Goal: Information Seeking & Learning: Learn about a topic

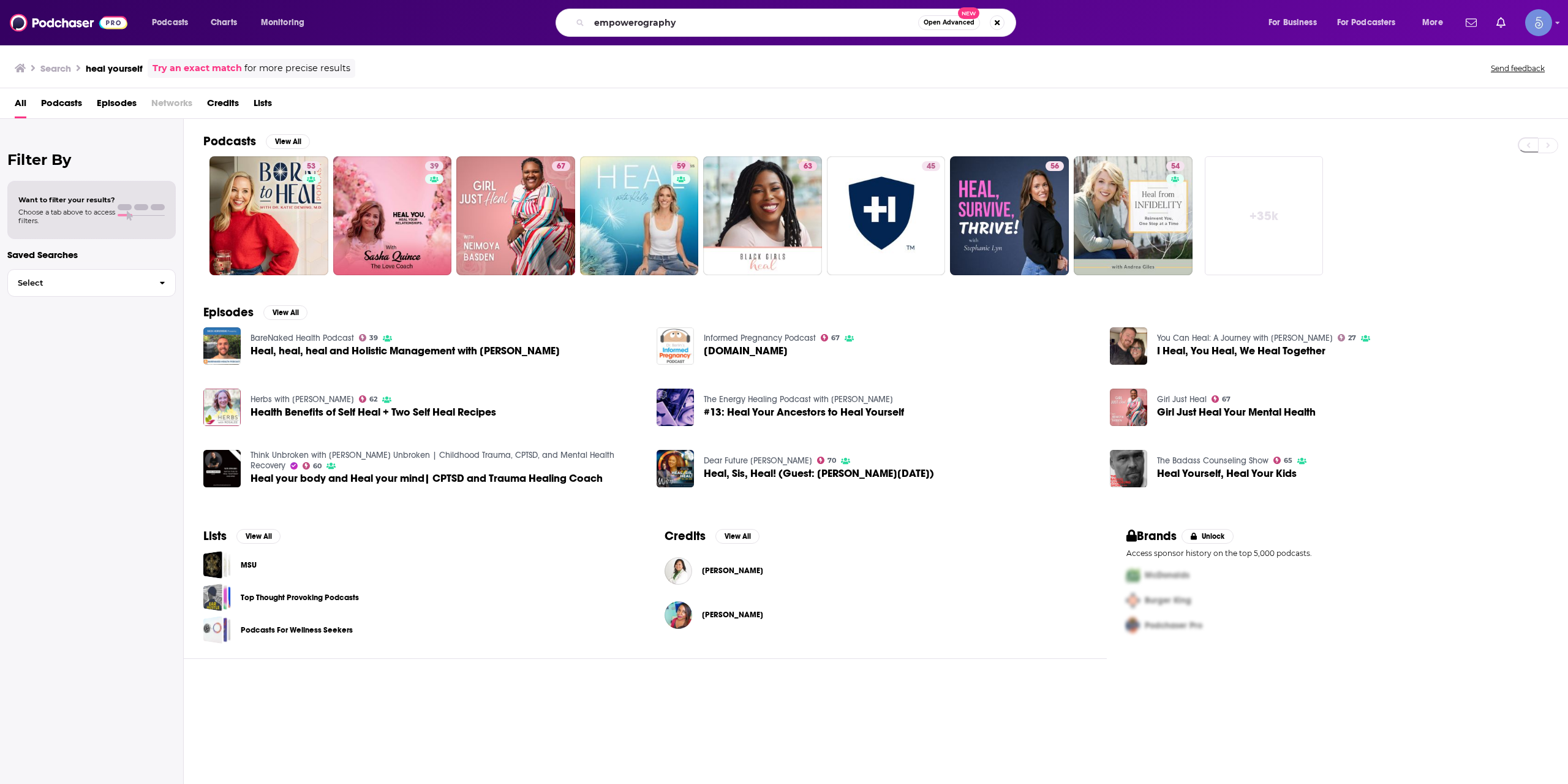
type input "empowerography"
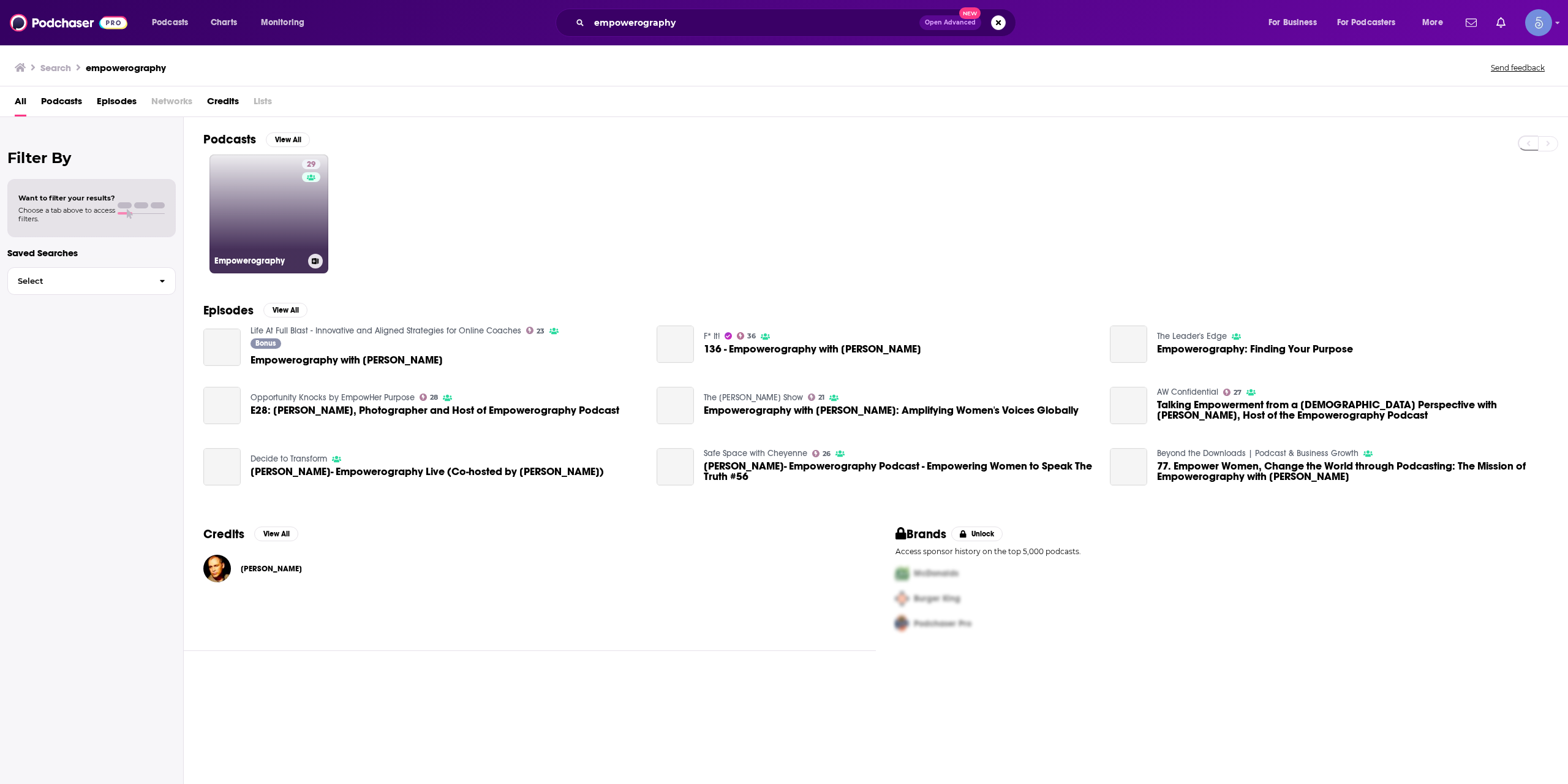
click at [291, 185] on link "29 Empowerography" at bounding box center [269, 214] width 119 height 119
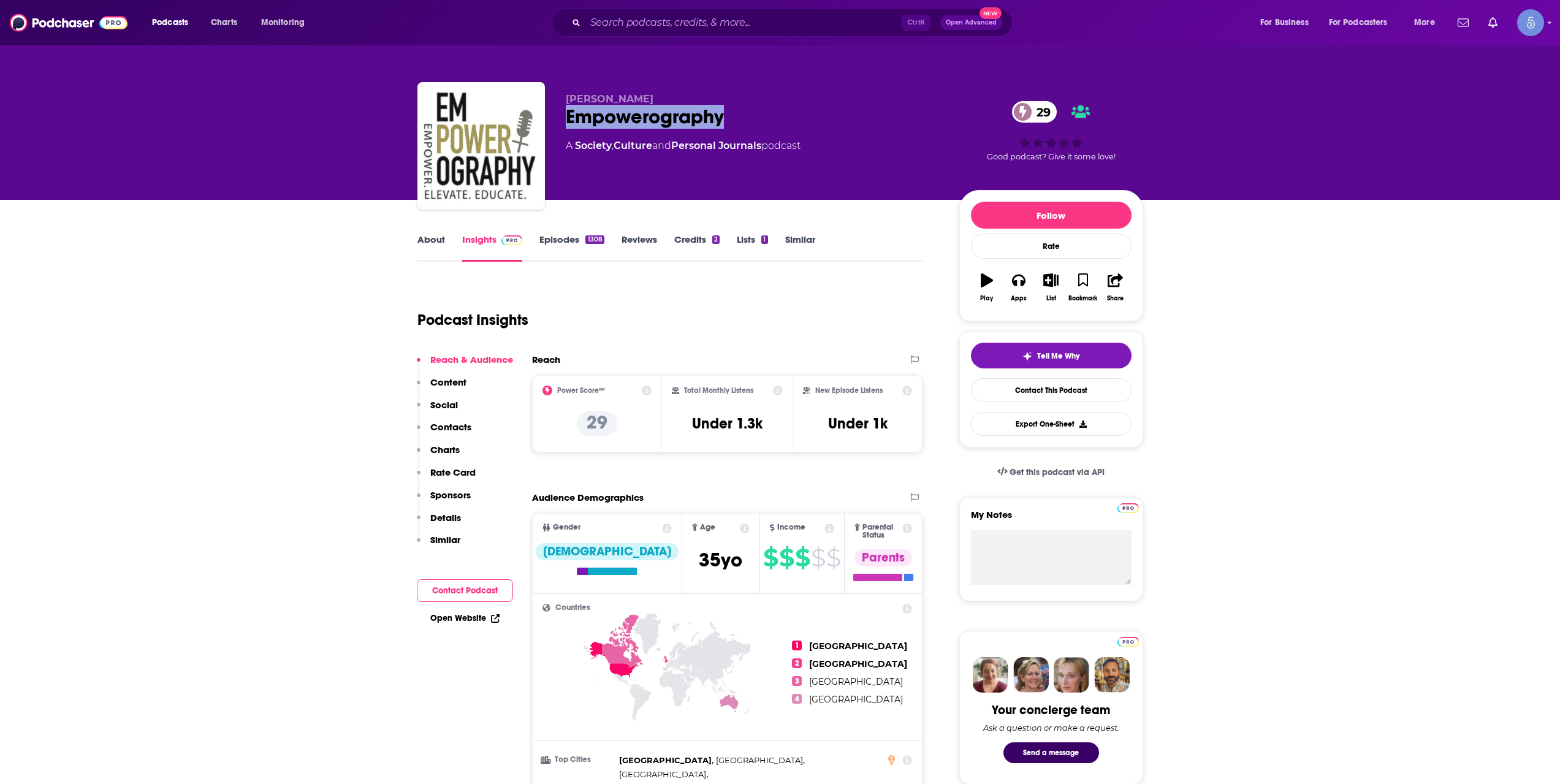
drag, startPoint x: 744, startPoint y: 107, endPoint x: 560, endPoint y: 121, distance: 184.5
click at [560, 121] on div "[PERSON_NAME] Empowerography 29 A Society , Culture and Personal Journals podca…" at bounding box center [780, 148] width 725 height 133
copy h2 "Empowerography"
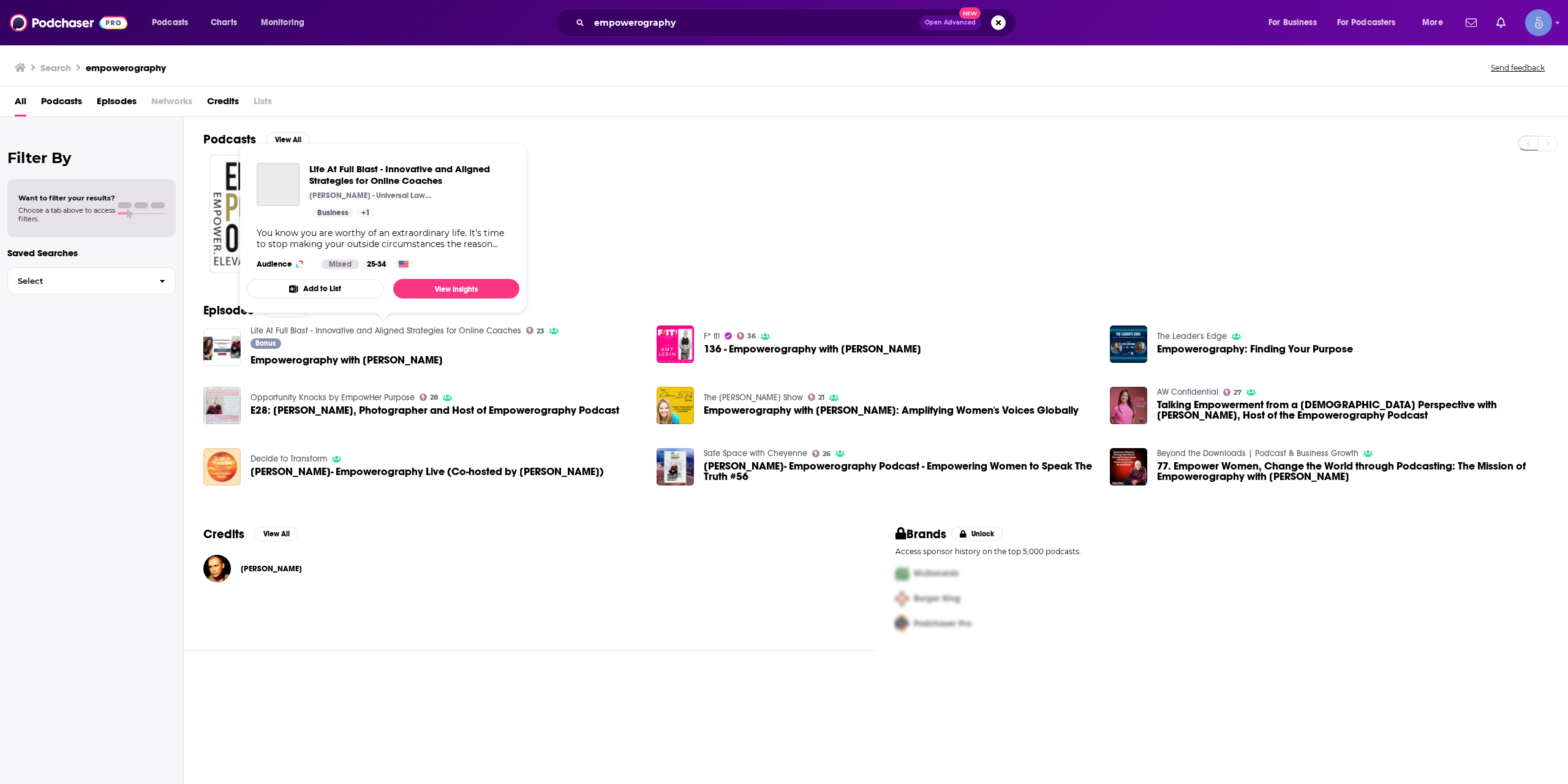
click at [396, 330] on link "Life At Full Blast - Innovative and Aligned Strategies for Online Coaches" at bounding box center [386, 330] width 271 height 10
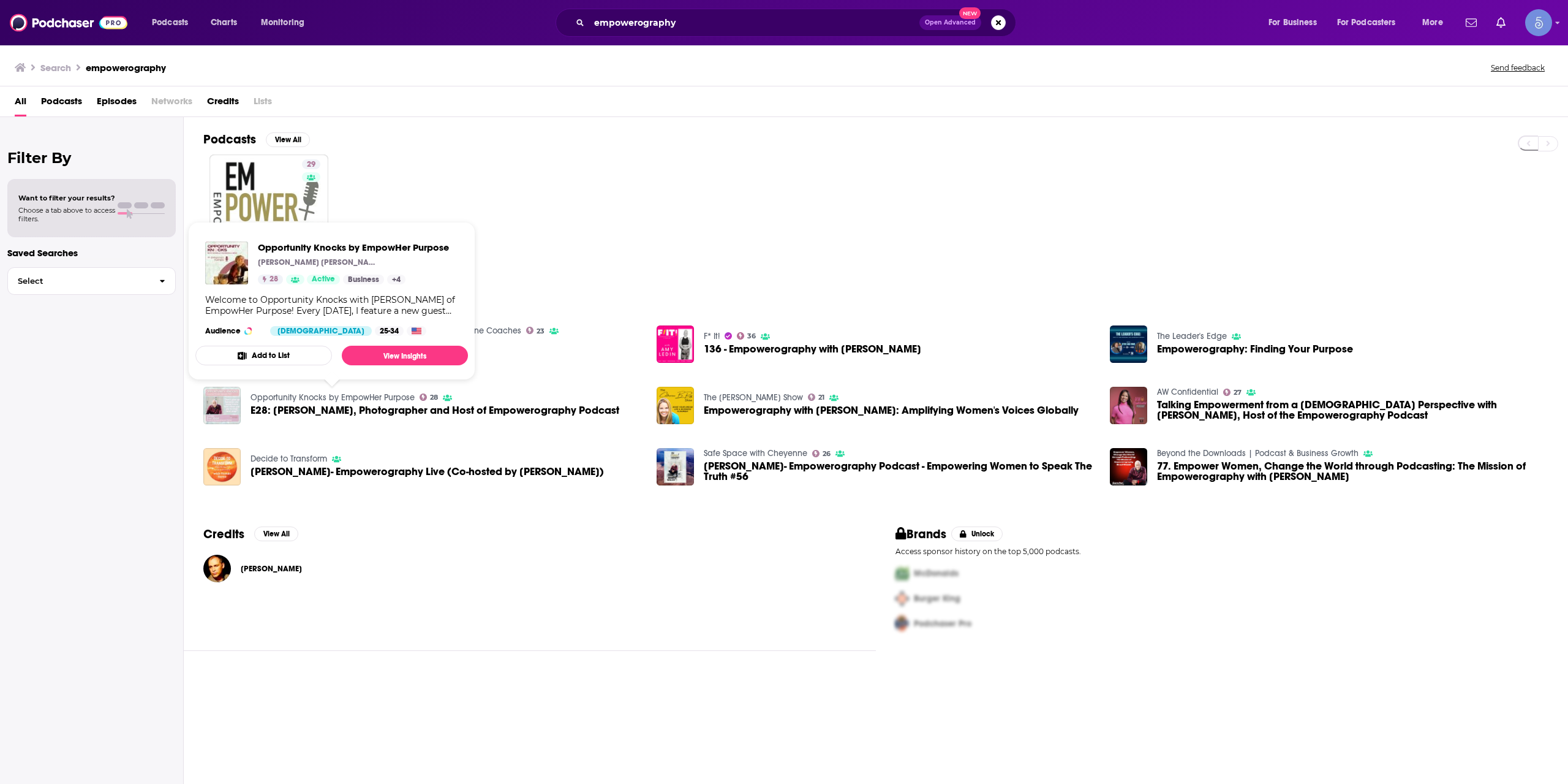
click at [369, 396] on link "Opportunity Knocks by EmpowHer Purpose" at bounding box center [332, 397] width 164 height 10
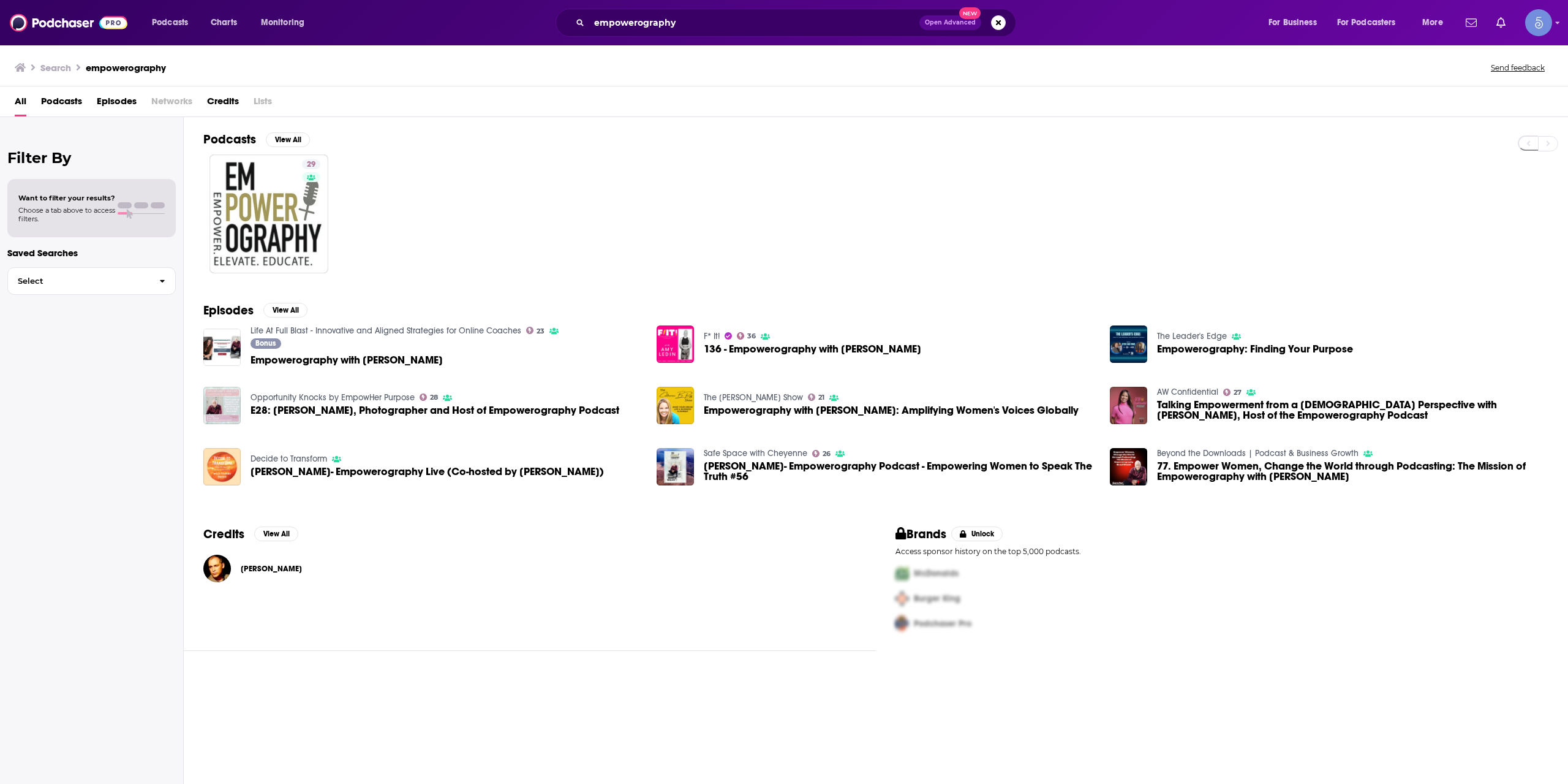
click at [1186, 335] on link "The Leader's Edge" at bounding box center [1192, 336] width 70 height 10
click at [294, 309] on button "View All" at bounding box center [286, 310] width 44 height 15
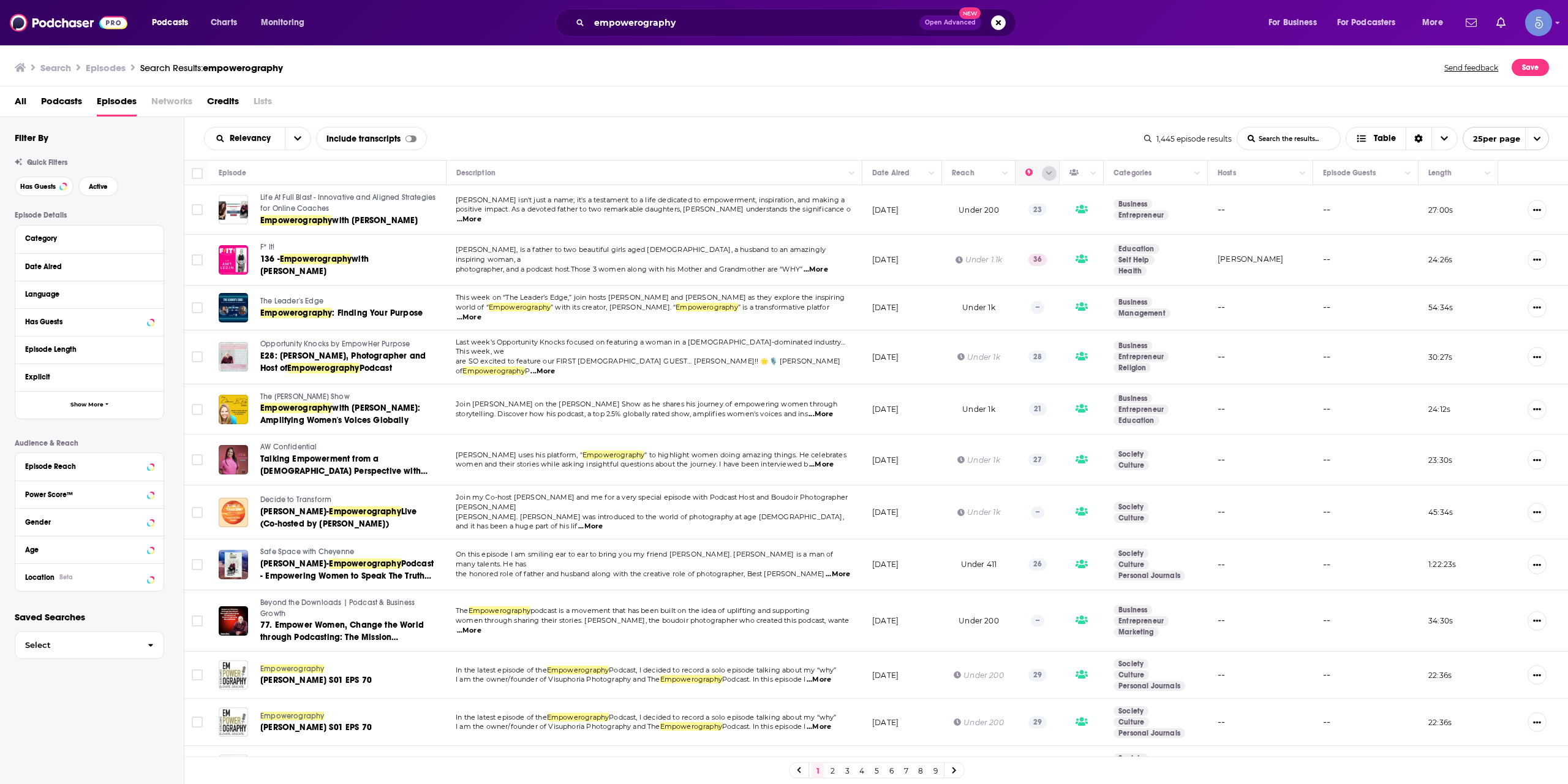
click at [1047, 174] on icon "Column Actions" at bounding box center [1049, 174] width 6 height 7
click at [1017, 178] on div at bounding box center [784, 392] width 1568 height 784
click at [1029, 178] on icon "Move" at bounding box center [1036, 173] width 15 height 15
click at [1042, 169] on button "Column Actions" at bounding box center [1049, 174] width 15 height 15
click at [915, 101] on div at bounding box center [784, 392] width 1568 height 784
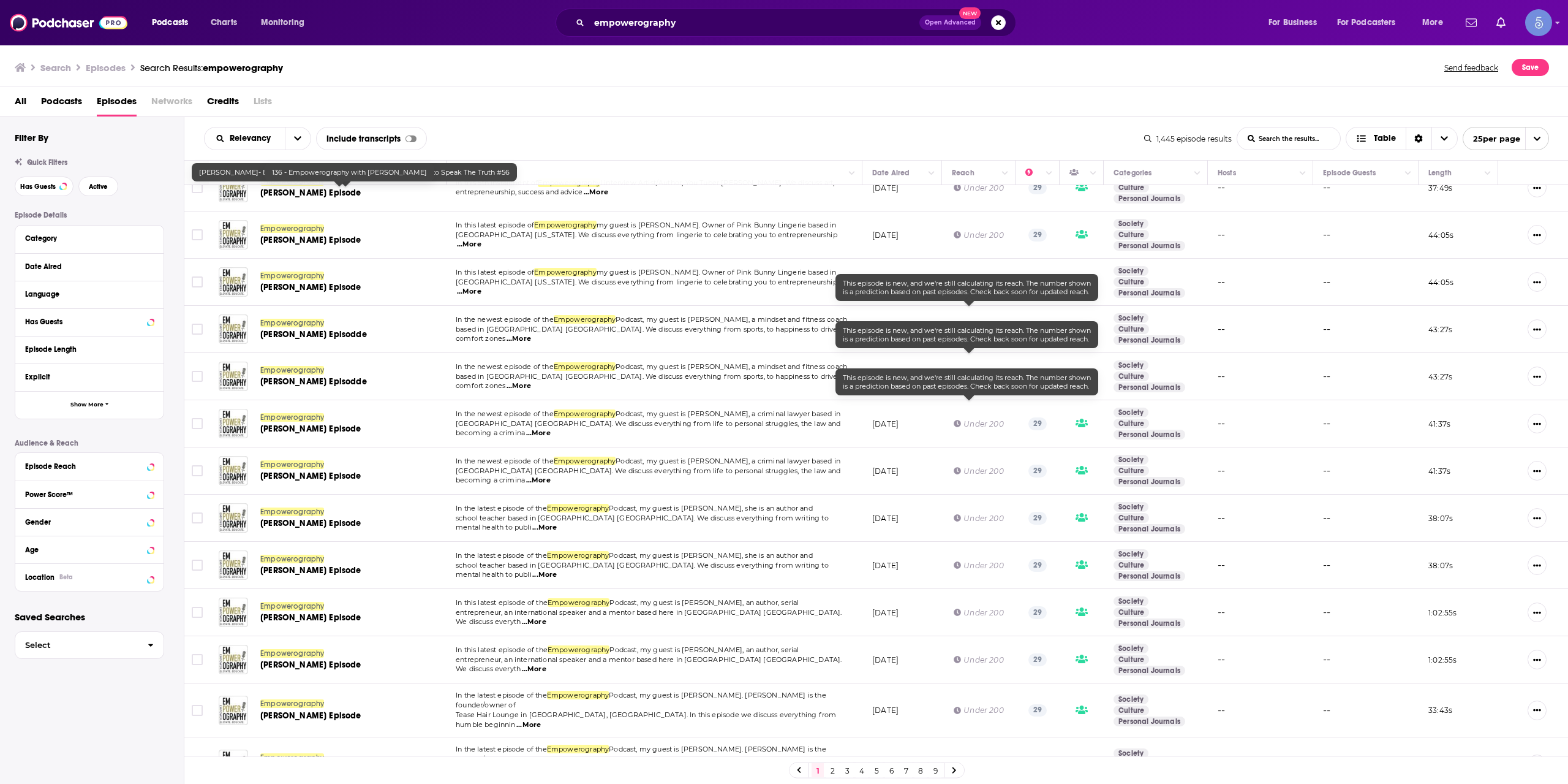
scroll to position [639, 0]
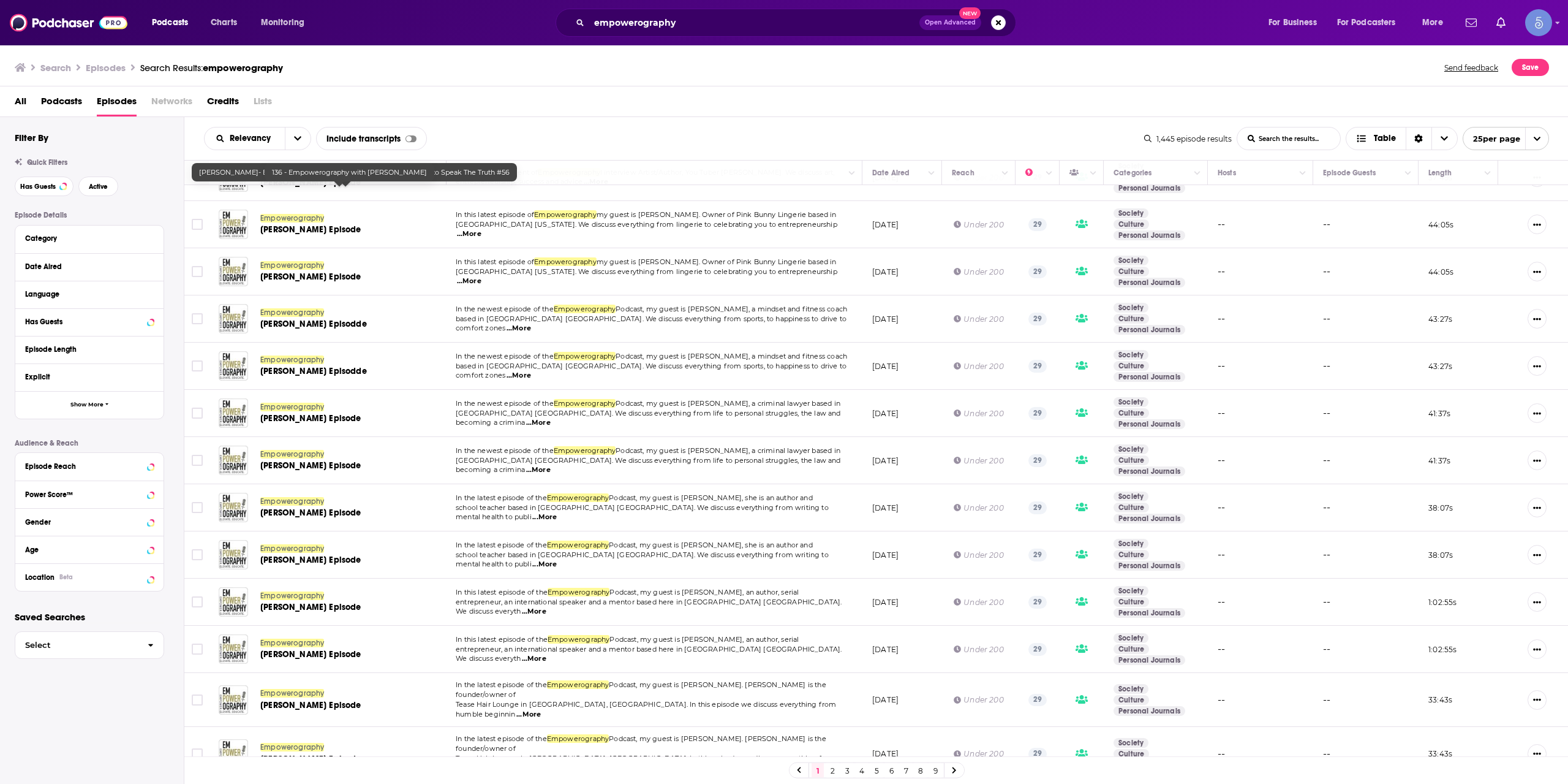
click at [833, 772] on link "2" at bounding box center [832, 770] width 12 height 15
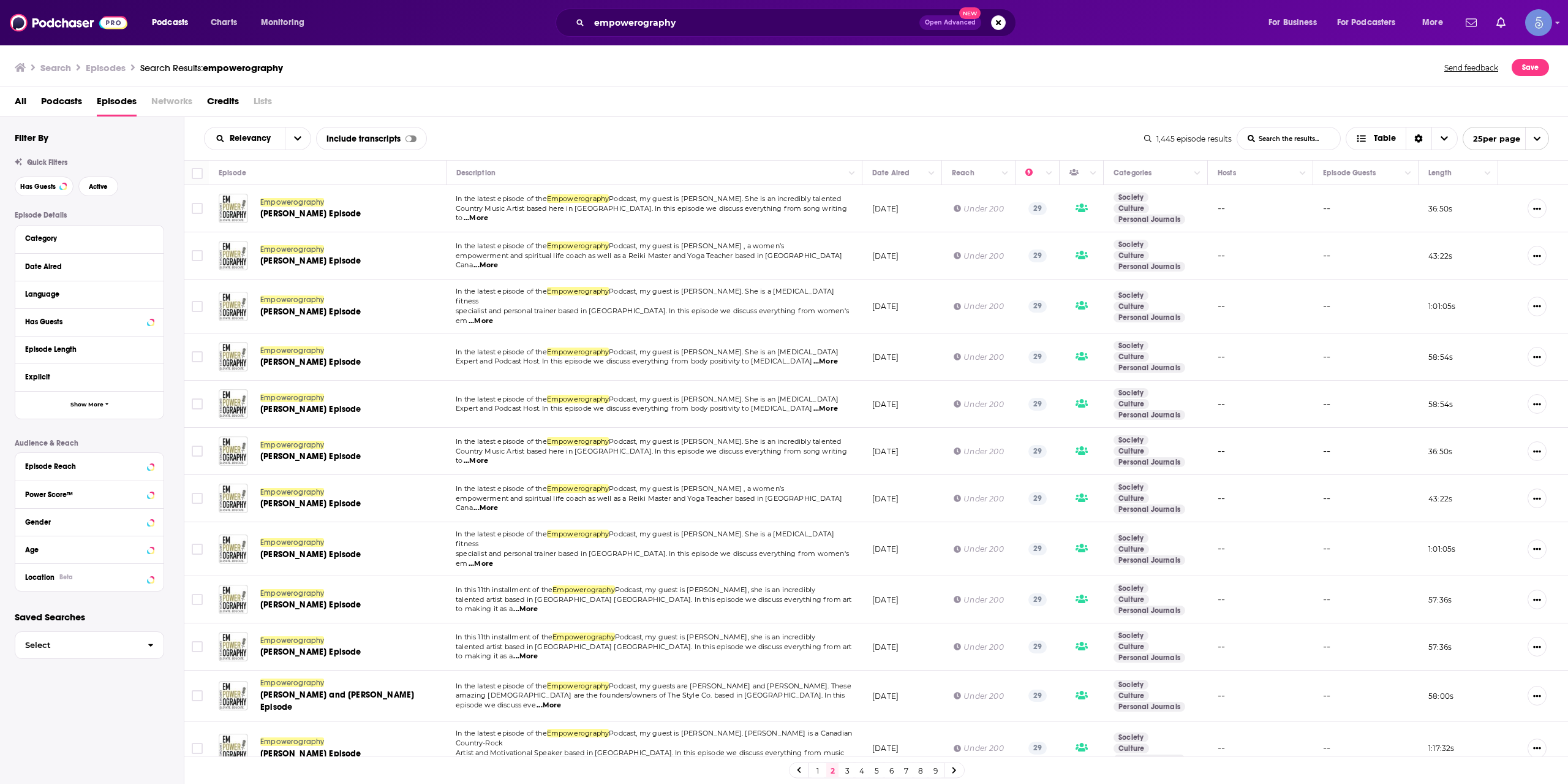
click at [820, 768] on link "1" at bounding box center [817, 770] width 12 height 15
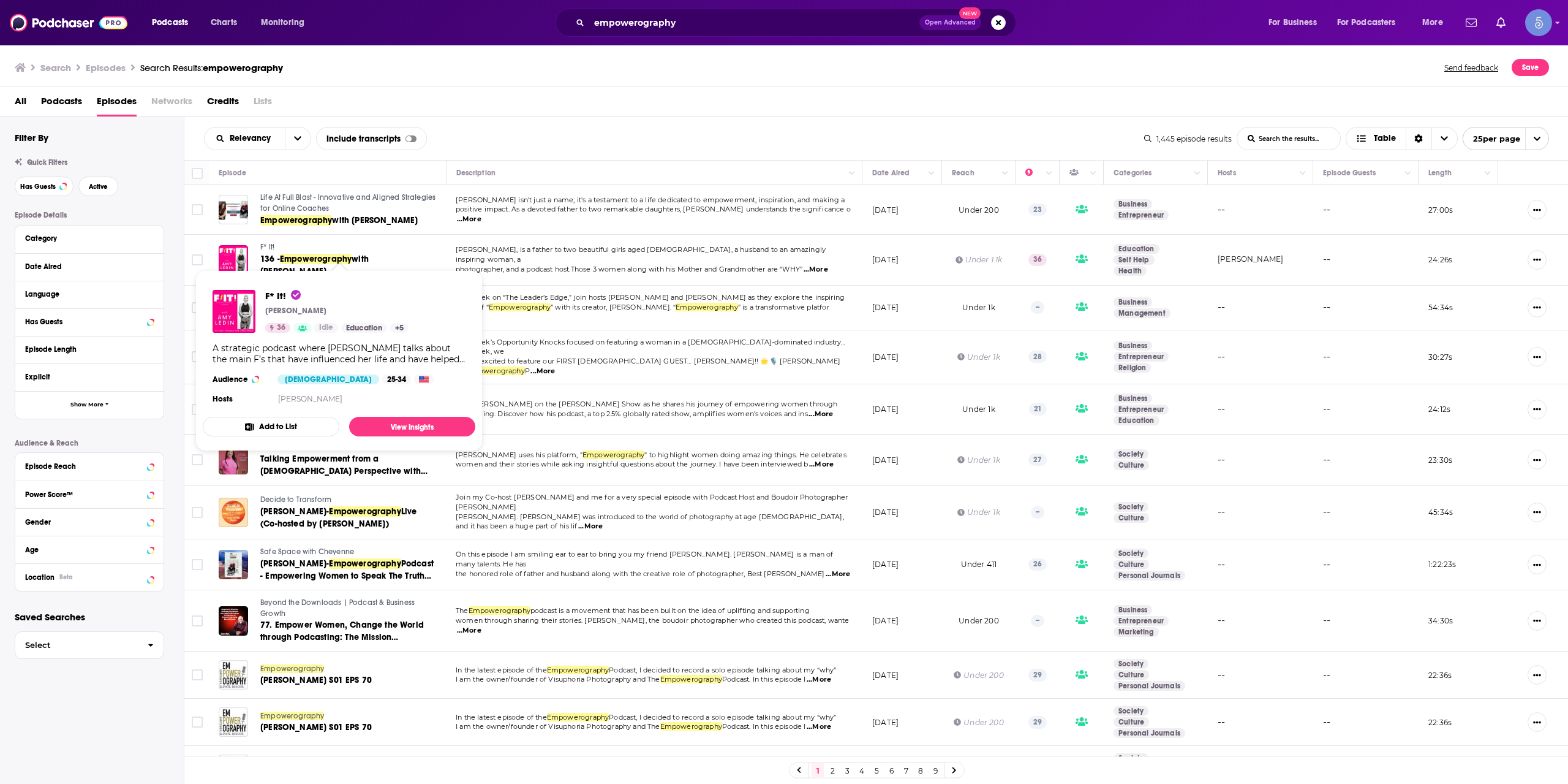
click at [264, 248] on span "F* It!" at bounding box center [267, 247] width 14 height 9
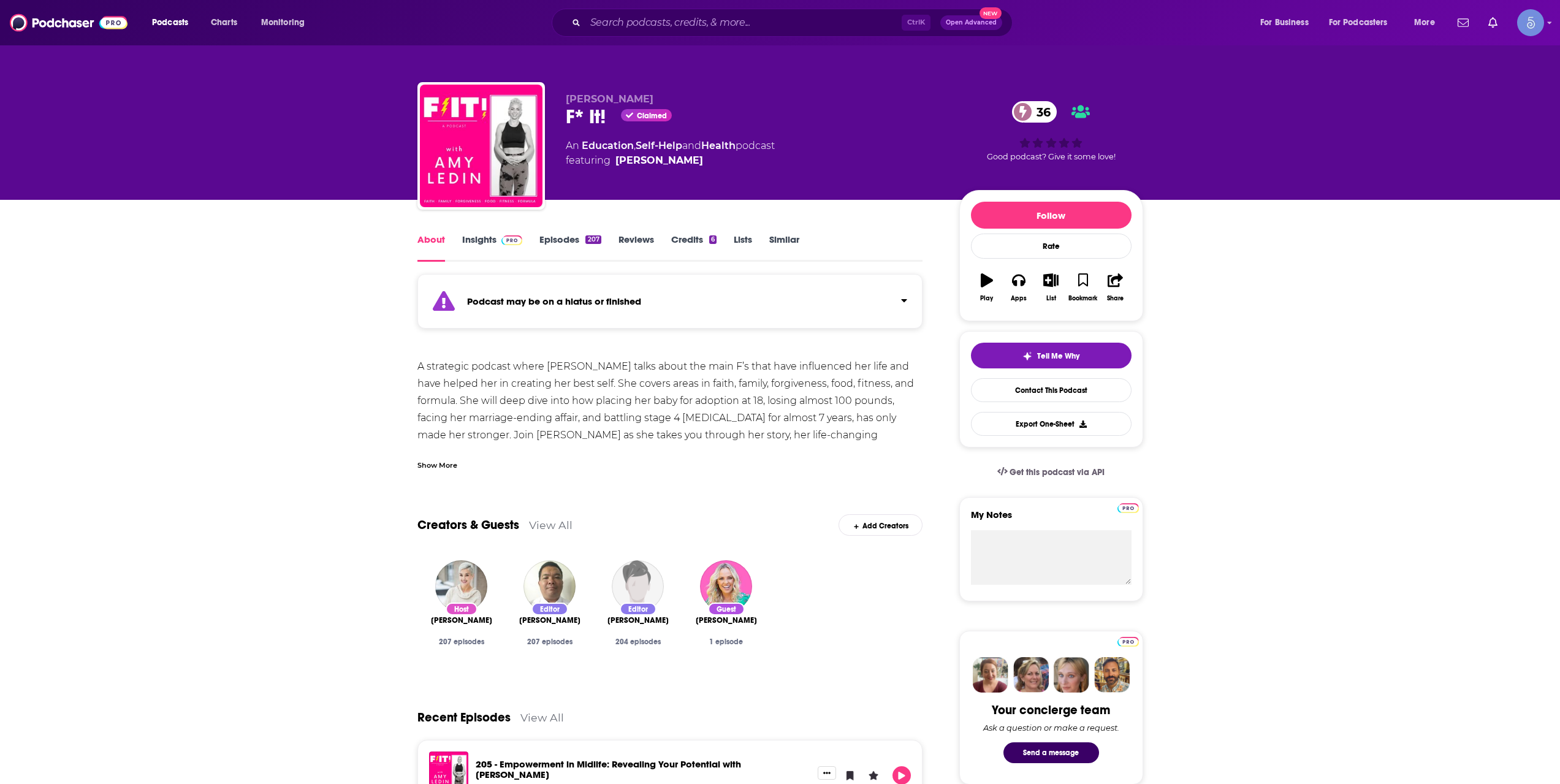
click at [508, 245] on link "Insights" at bounding box center [492, 248] width 61 height 28
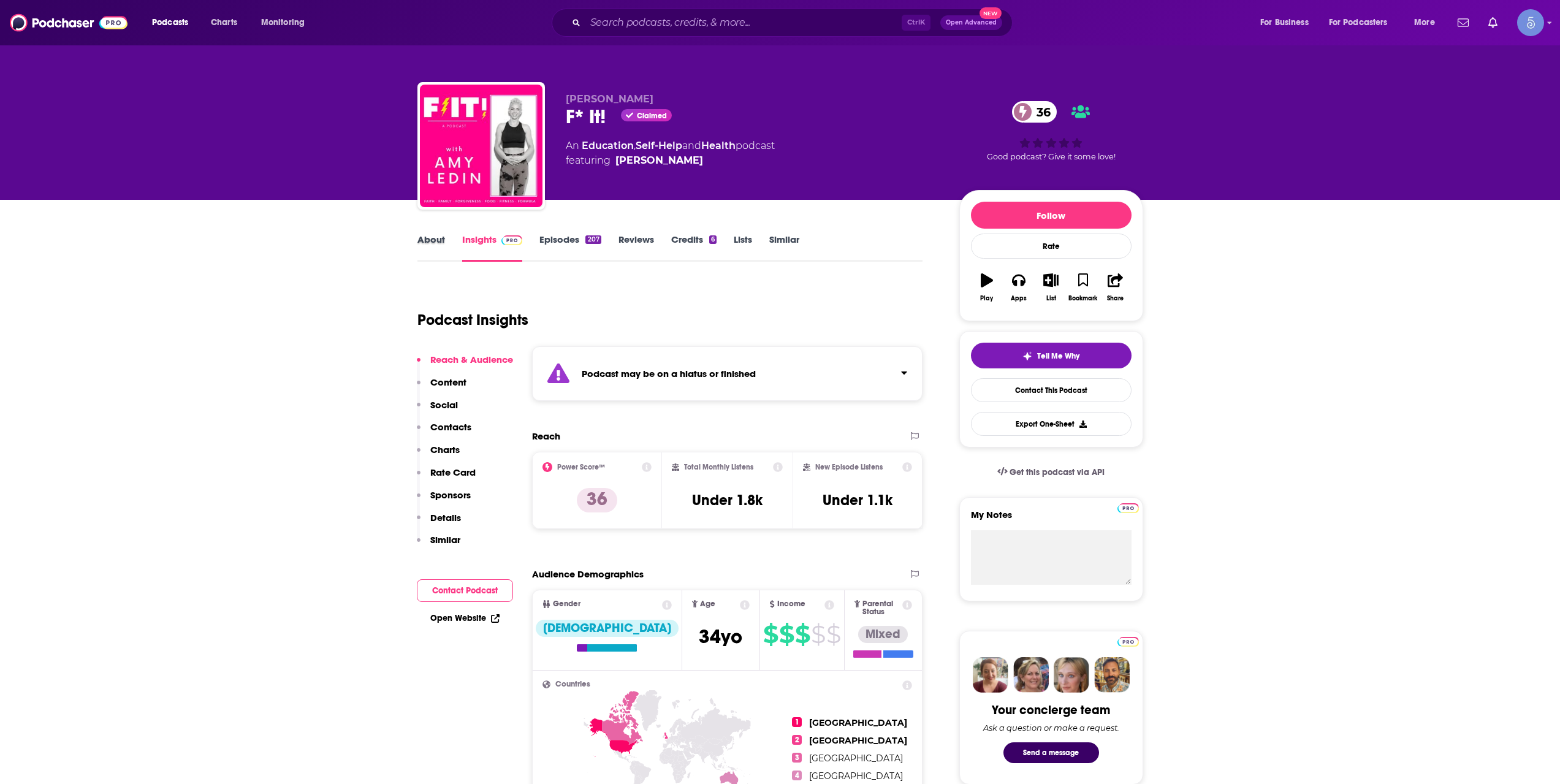
click at [448, 243] on div "About" at bounding box center [440, 248] width 45 height 28
click at [435, 246] on link "About" at bounding box center [432, 248] width 28 height 28
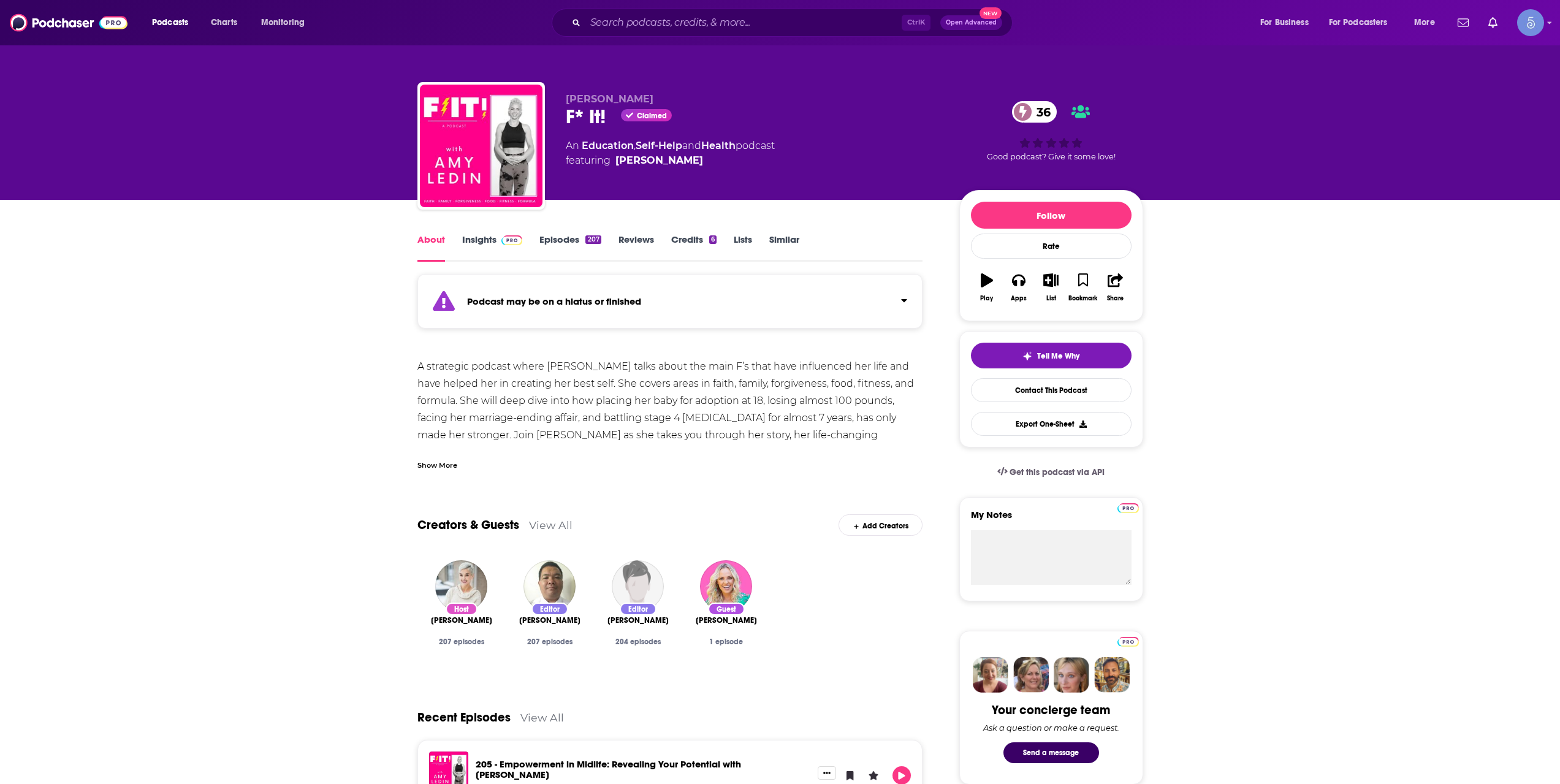
click at [473, 256] on link "Insights" at bounding box center [492, 248] width 61 height 28
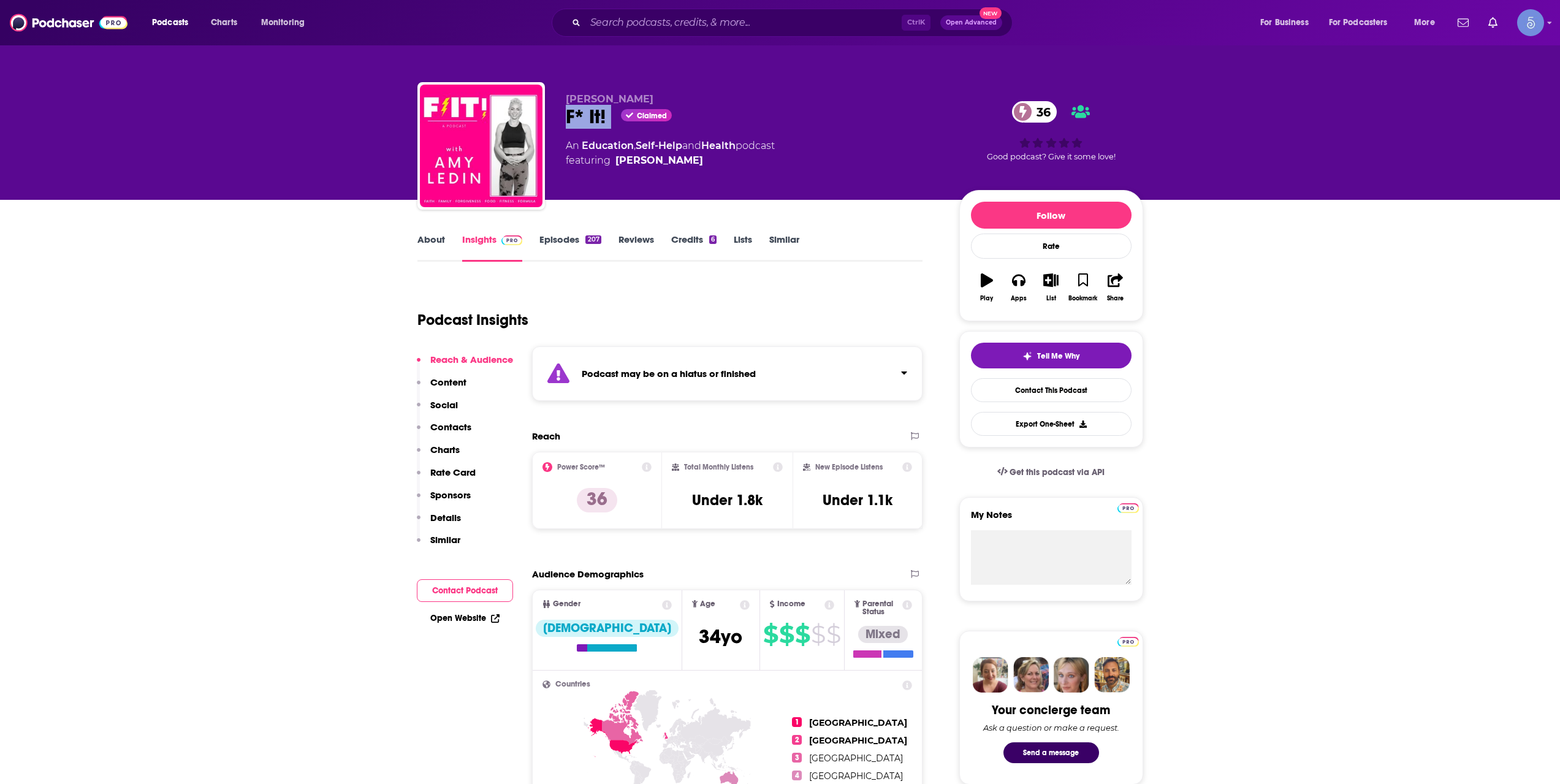
drag, startPoint x: 616, startPoint y: 119, endPoint x: 564, endPoint y: 119, distance: 52.0
click at [564, 119] on div "[PERSON_NAME] F* It! Claimed 36 An Education , Self-Help and Health podcast fea…" at bounding box center [780, 148] width 725 height 133
copy div "F* It!"
click at [764, 18] on input "Search podcasts, credits, & more..." at bounding box center [744, 23] width 317 height 20
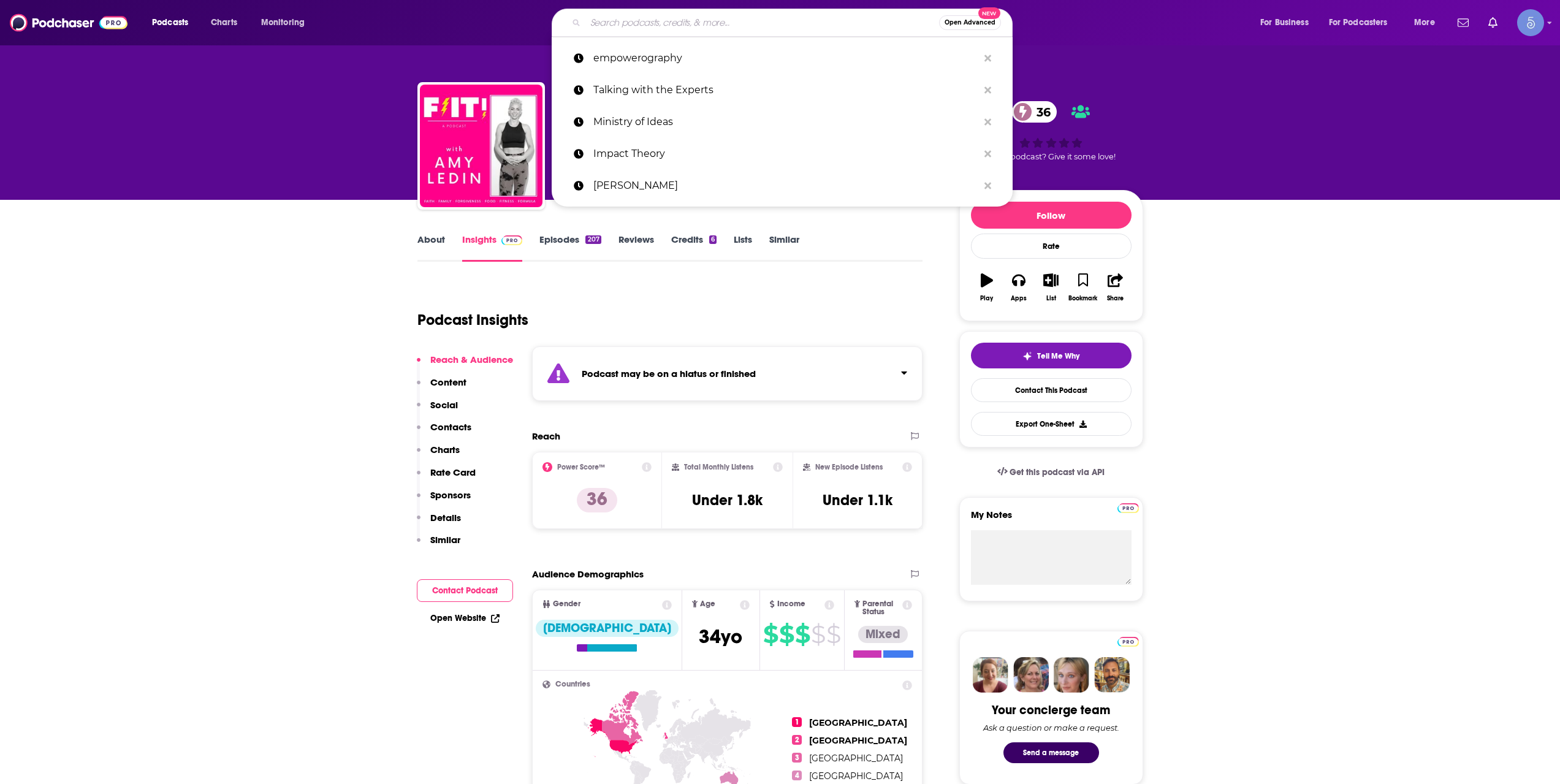
paste input "The InnerFight Podcast"
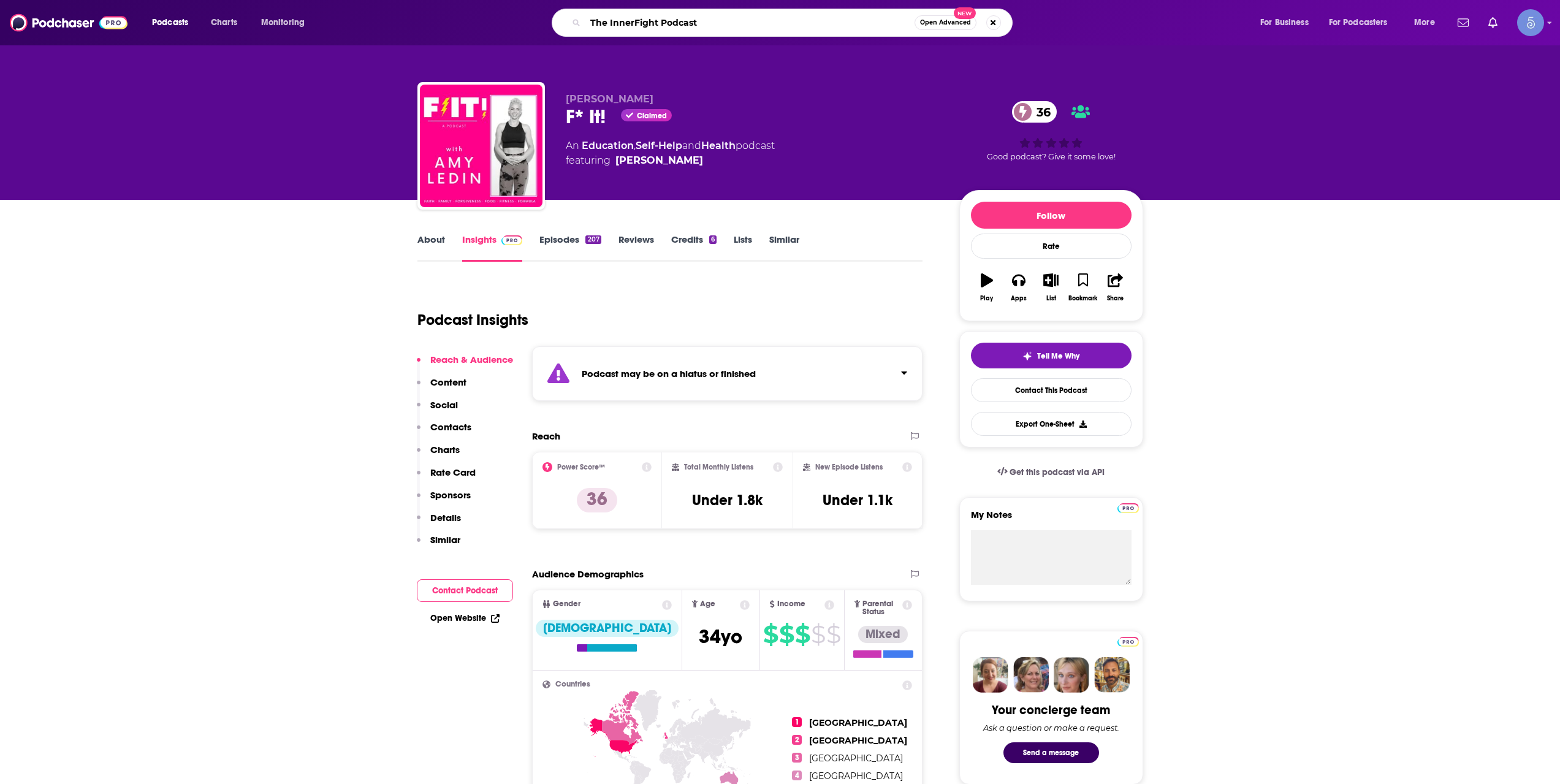
type input "The InnerFight Podcast"
drag, startPoint x: 740, startPoint y: 40, endPoint x: 720, endPoint y: 48, distance: 21.5
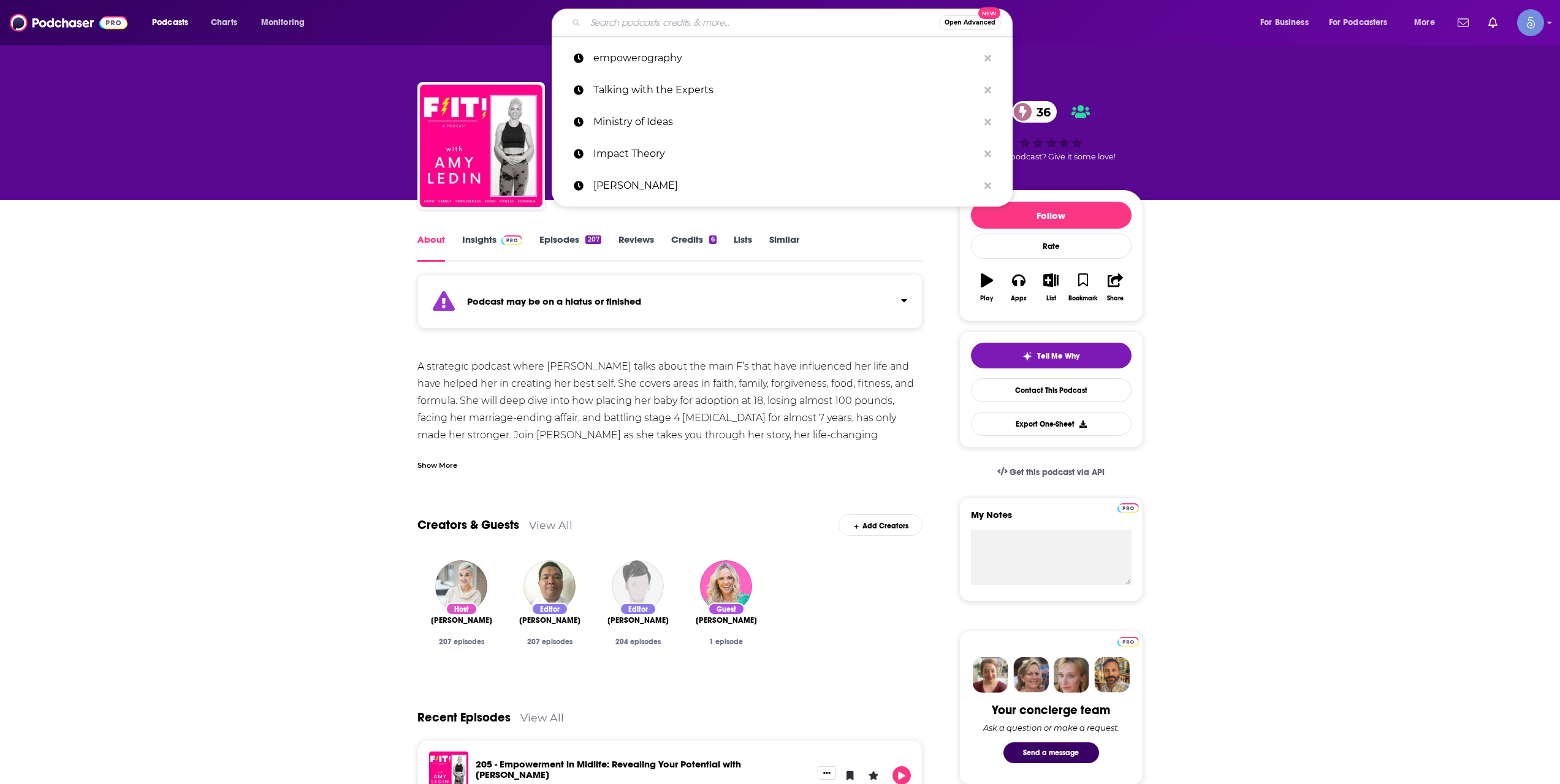
click at [652, 21] on input "Search podcasts, credits, & more..." at bounding box center [762, 23] width 354 height 20
paste input "Being Human"
type input "Being Human"
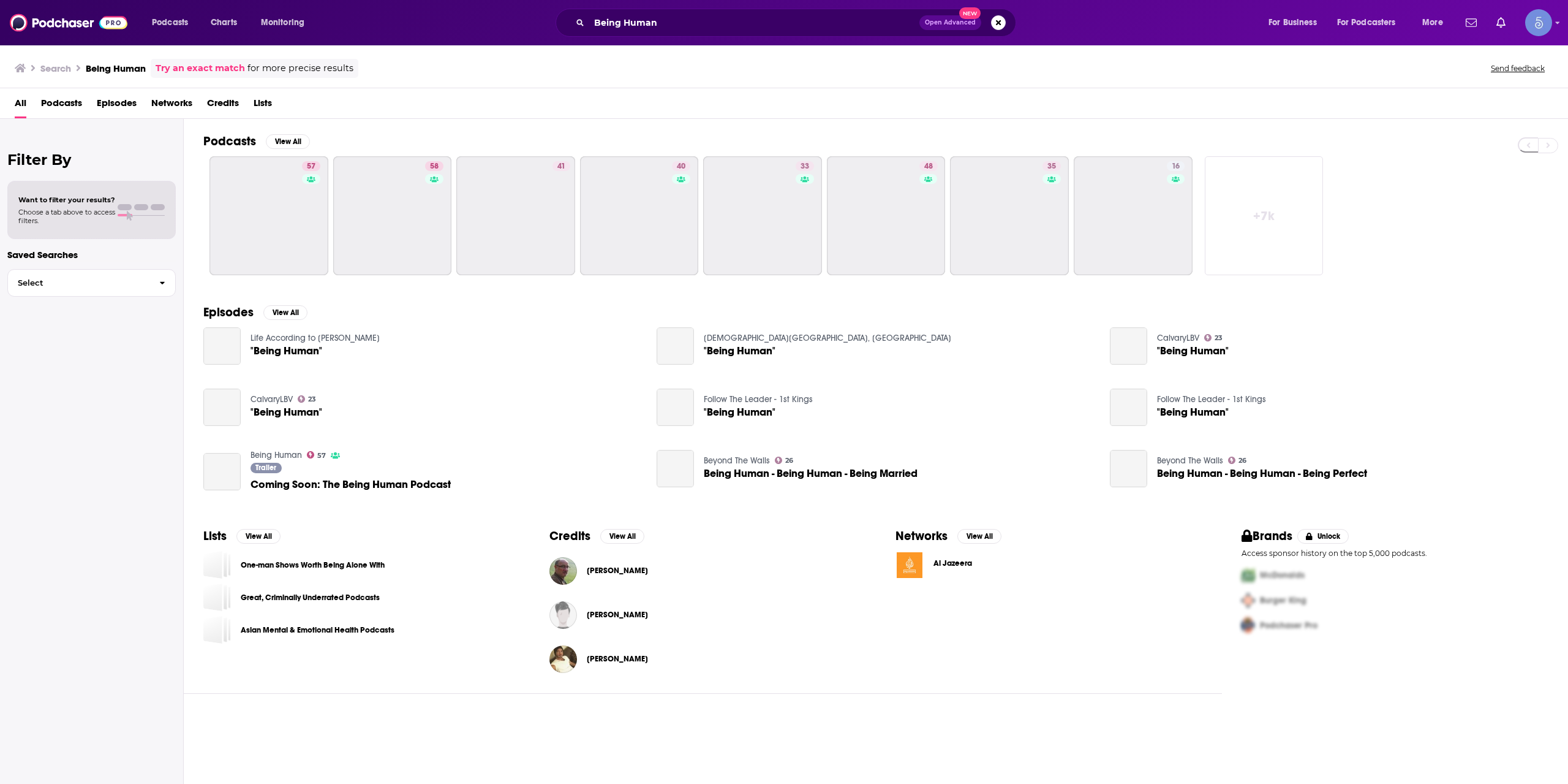
drag, startPoint x: 737, startPoint y: 34, endPoint x: 740, endPoint y: 21, distance: 13.3
click at [740, 29] on div "Being Human Open Advanced New" at bounding box center [786, 23] width 461 height 28
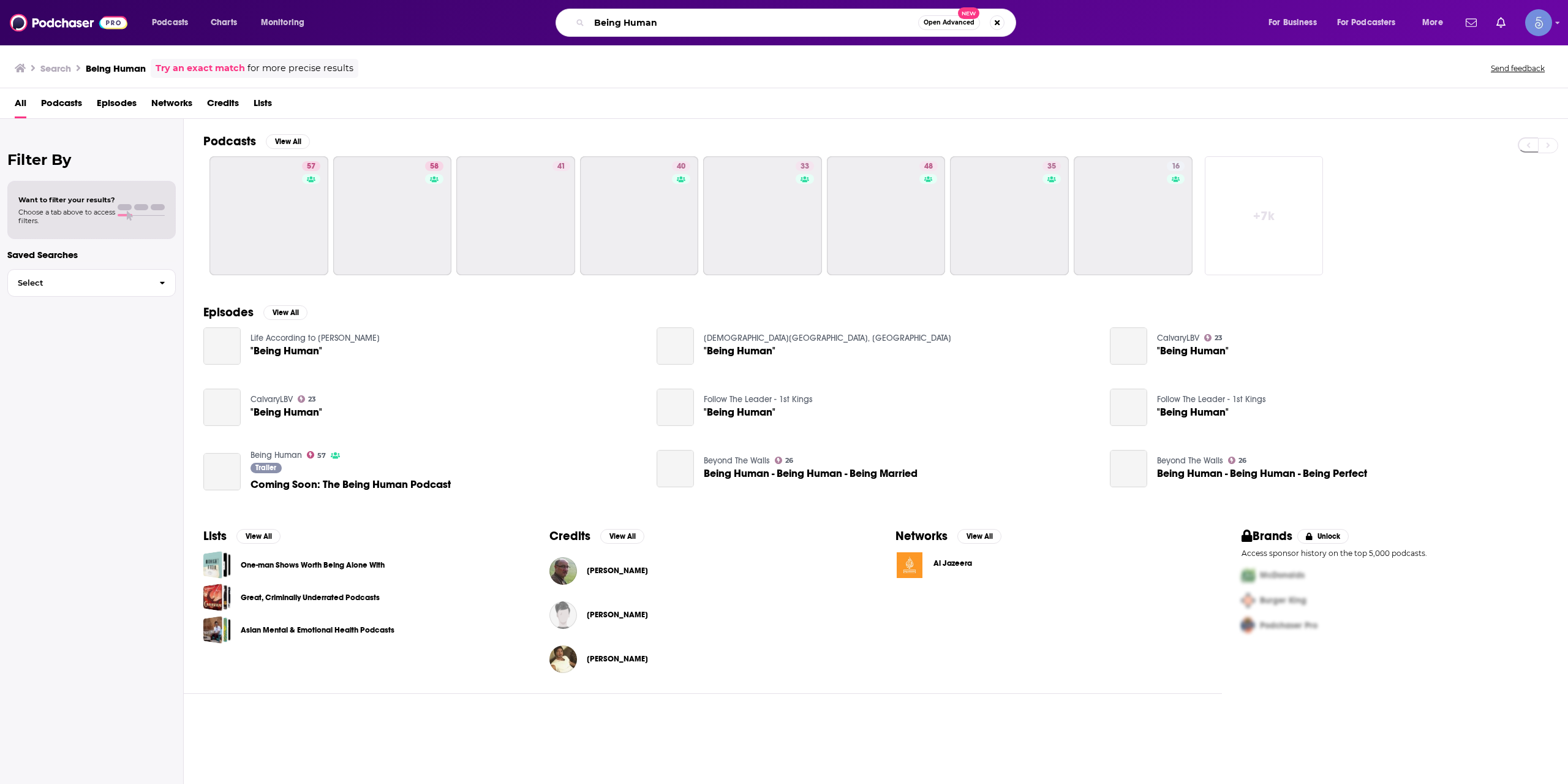
click at [740, 21] on input "Being Human" at bounding box center [754, 23] width 329 height 20
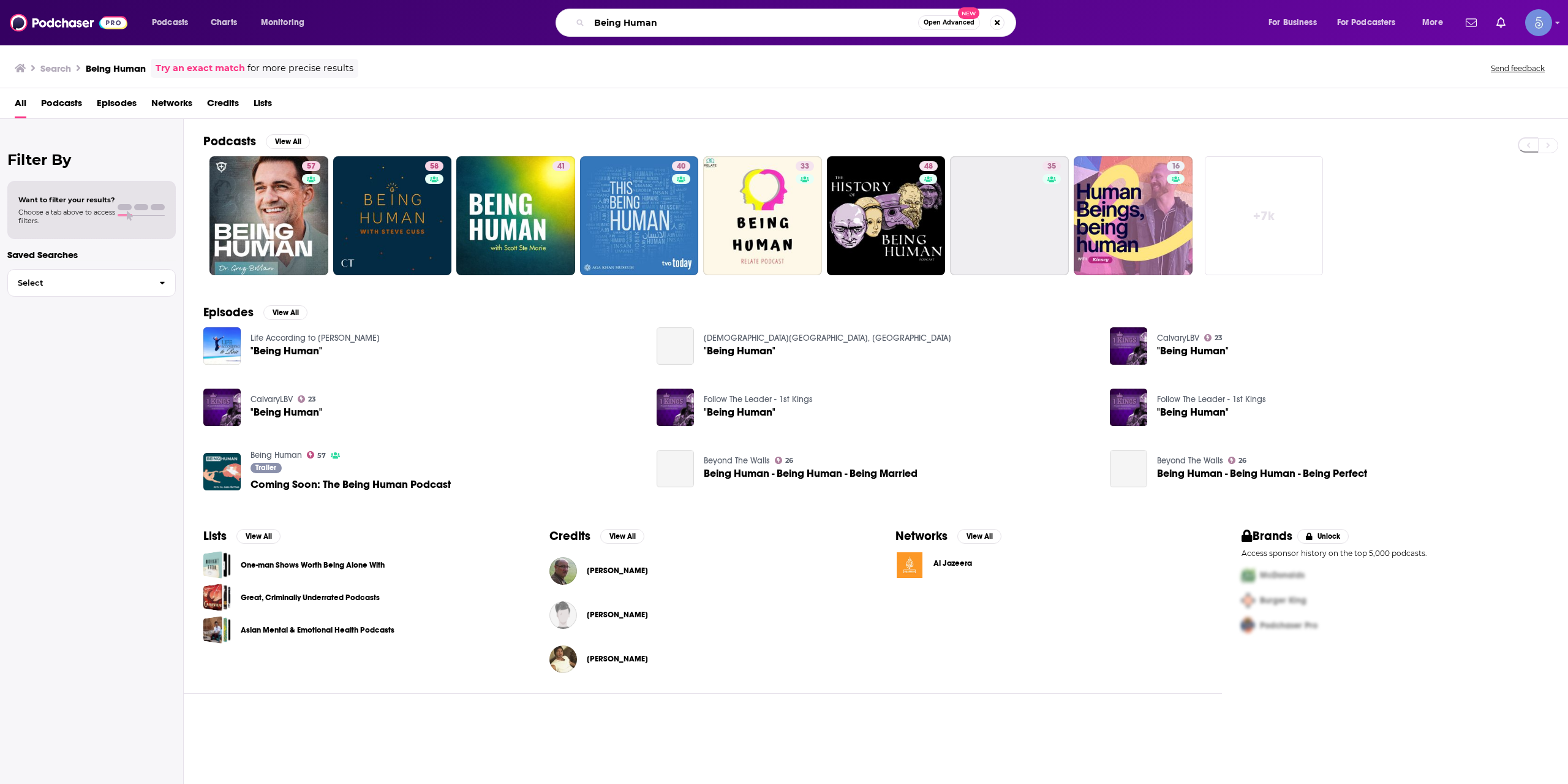
click at [740, 21] on input "Being Human" at bounding box center [754, 23] width 329 height 20
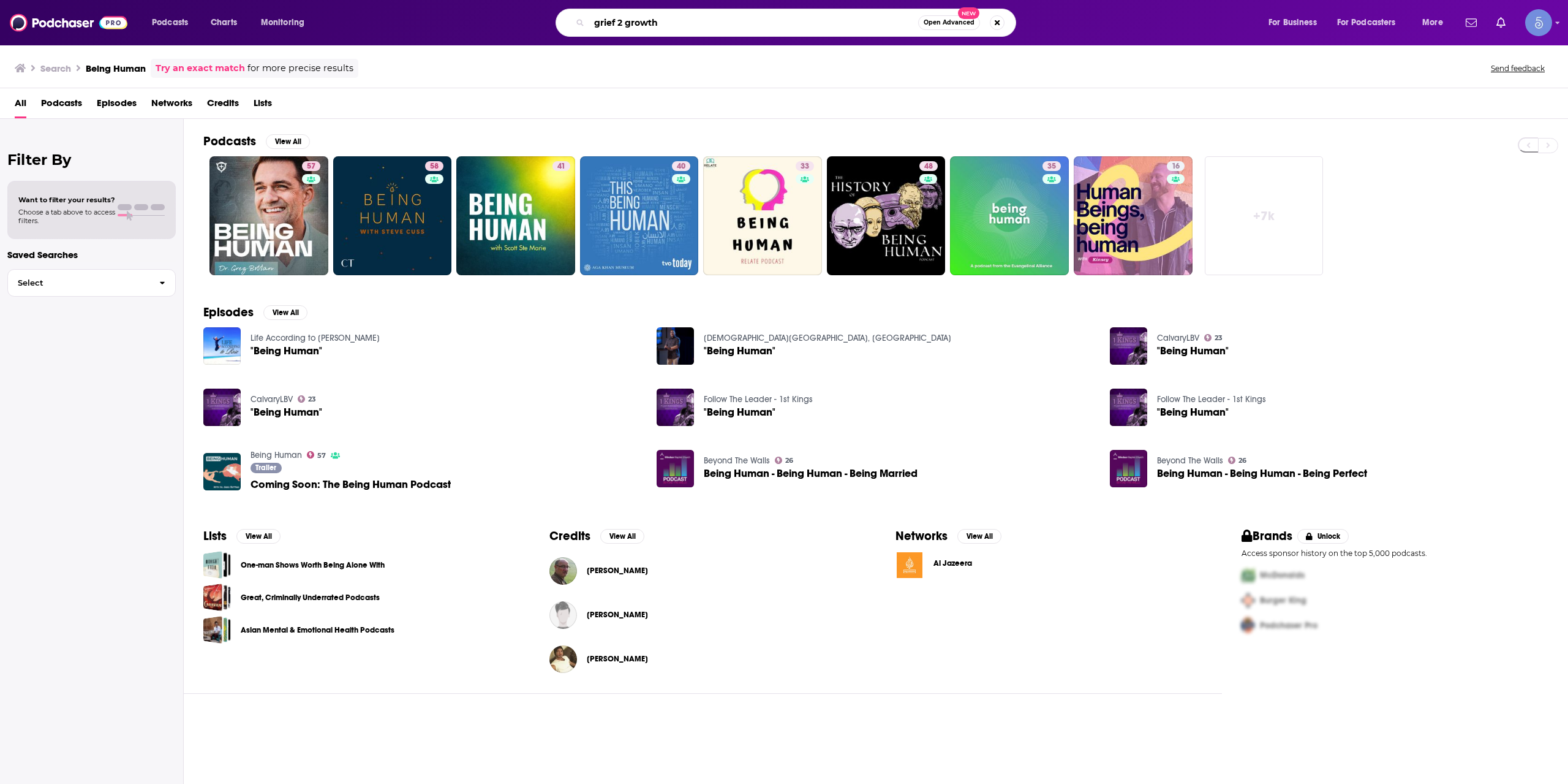
type input "grief 2 growth"
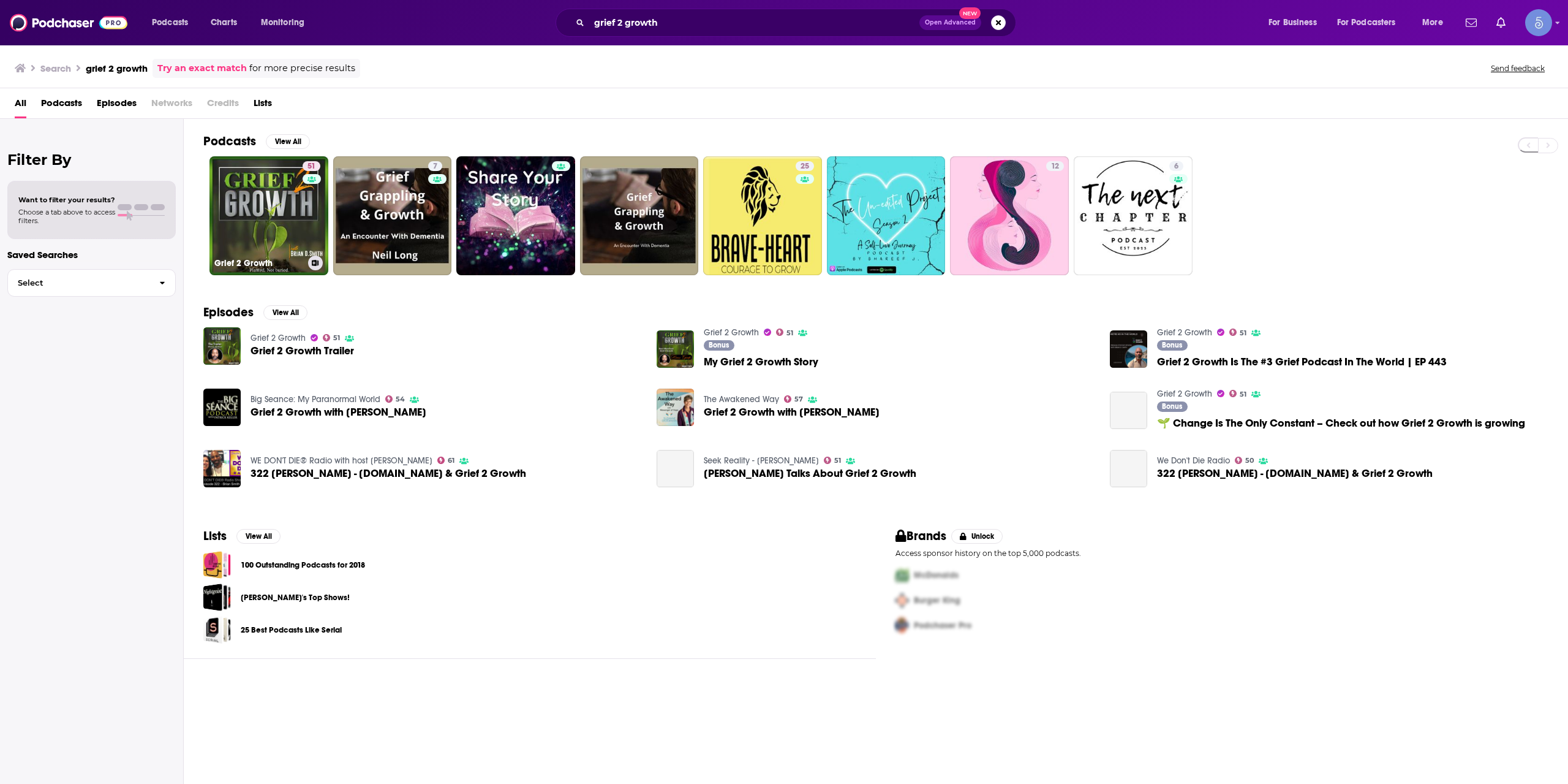
click at [281, 232] on link "51 Grief 2 Growth" at bounding box center [269, 215] width 119 height 119
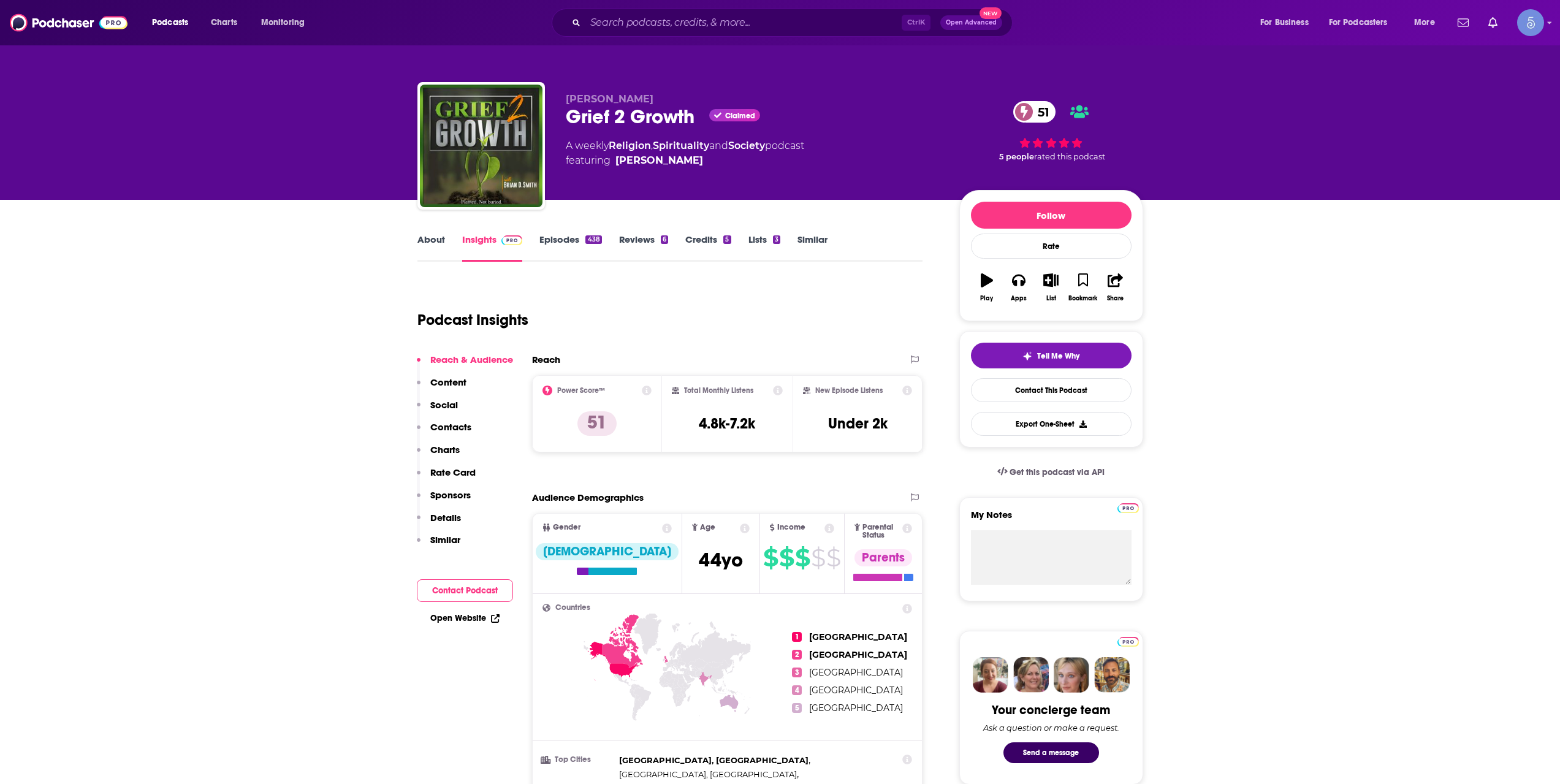
click at [423, 248] on link "About" at bounding box center [432, 248] width 28 height 28
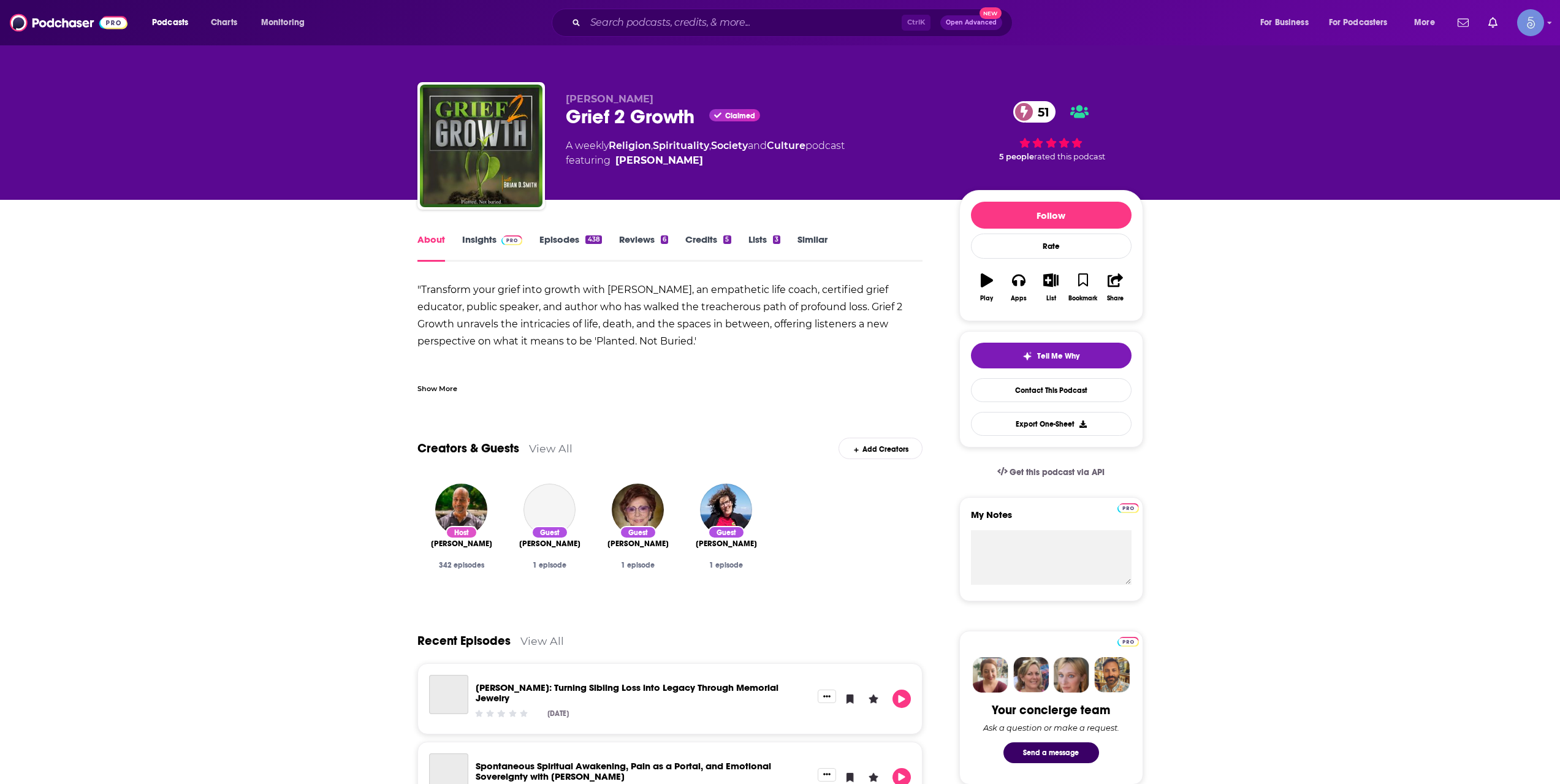
click at [437, 385] on div "Show More" at bounding box center [437, 388] width 40 height 12
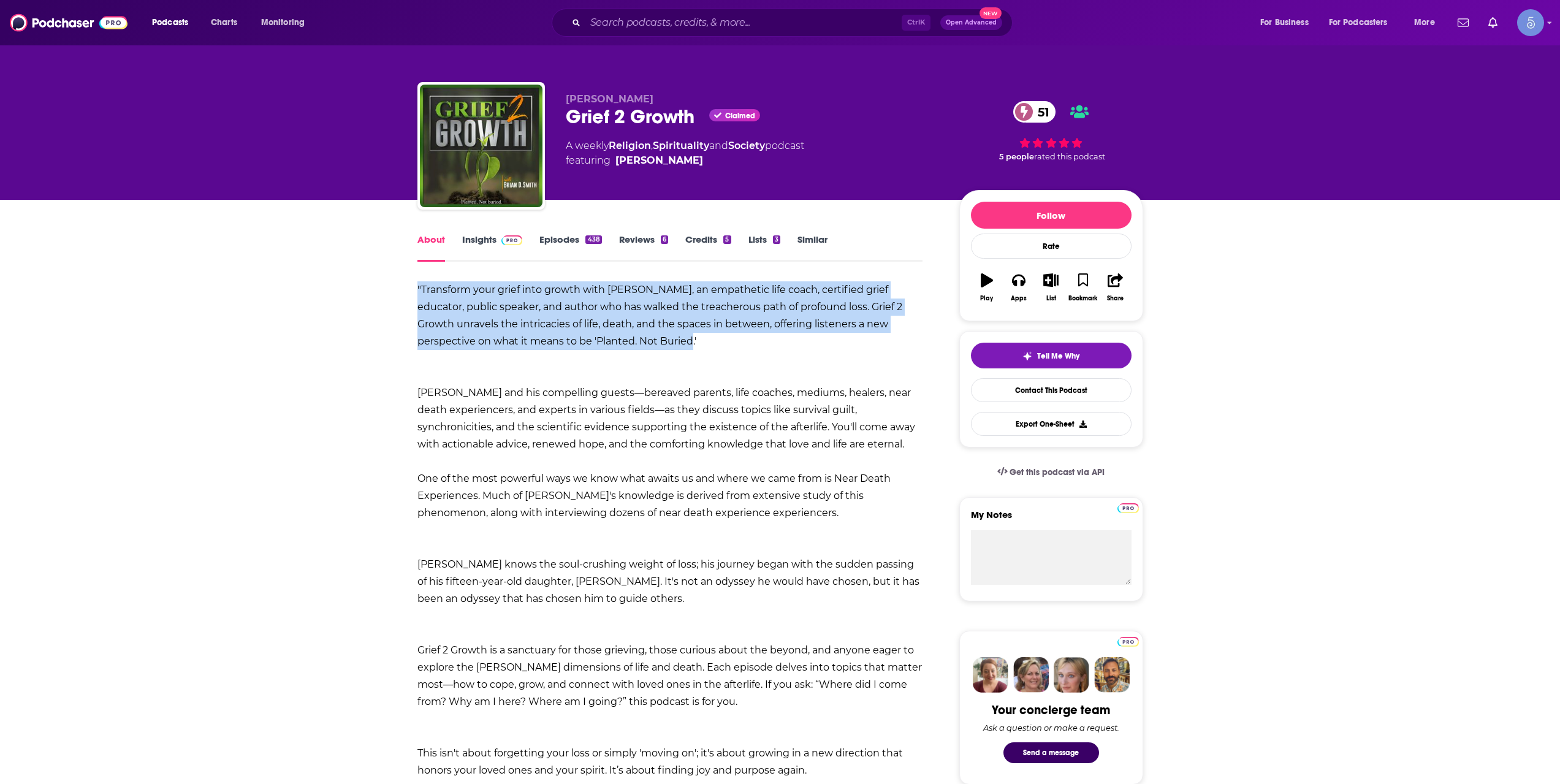
drag, startPoint x: 651, startPoint y: 339, endPoint x: 417, endPoint y: 290, distance: 239.1
click at [418, 290] on div ""Transform your grief into growth with [PERSON_NAME], an empathetic life coach,…" at bounding box center [670, 573] width 506 height 583
copy b ""Transform your grief into growth with [PERSON_NAME], an empathetic life coach,…"
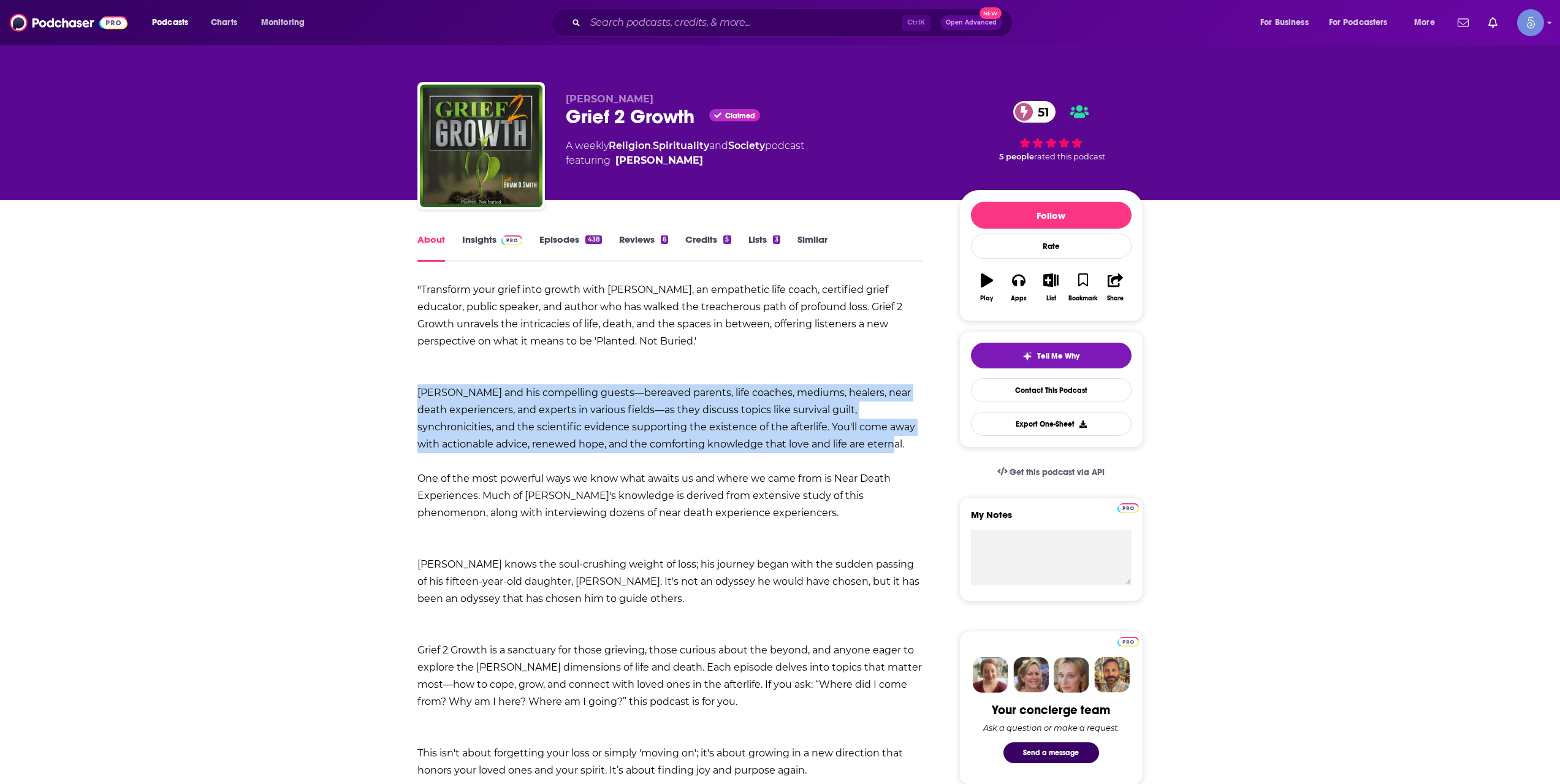
drag, startPoint x: 846, startPoint y: 445, endPoint x: 384, endPoint y: 388, distance: 465.5
copy b "[PERSON_NAME] and his compelling guests—bereaved parents, life coaches, mediums…"
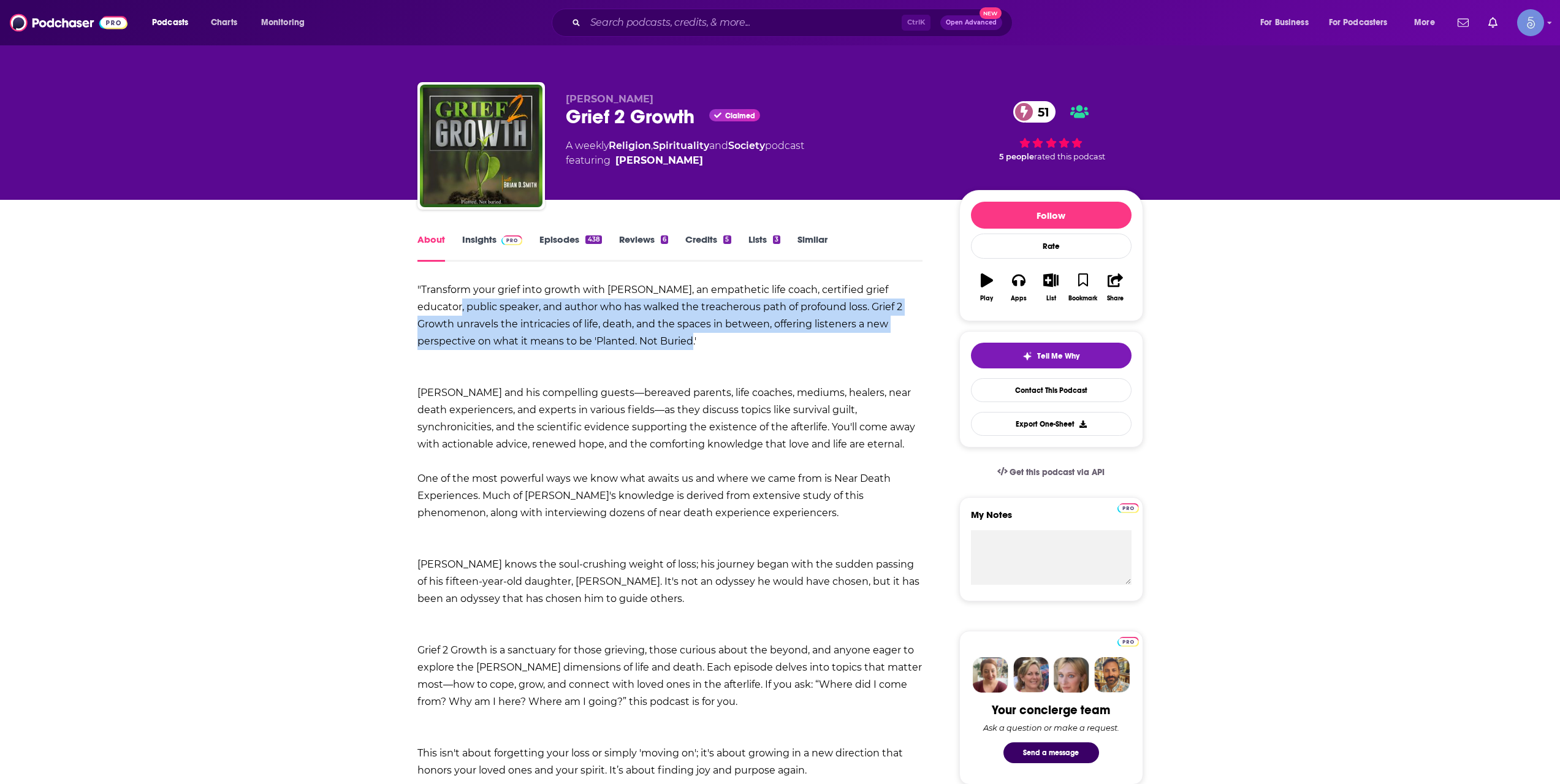
drag, startPoint x: 670, startPoint y: 339, endPoint x: 399, endPoint y: 303, distance: 273.4
click at [440, 306] on b ""Transform your grief into growth with [PERSON_NAME], an empathetic life coach,…" at bounding box center [660, 315] width 485 height 63
drag, startPoint x: 512, startPoint y: 328, endPoint x: 384, endPoint y: 289, distance: 133.8
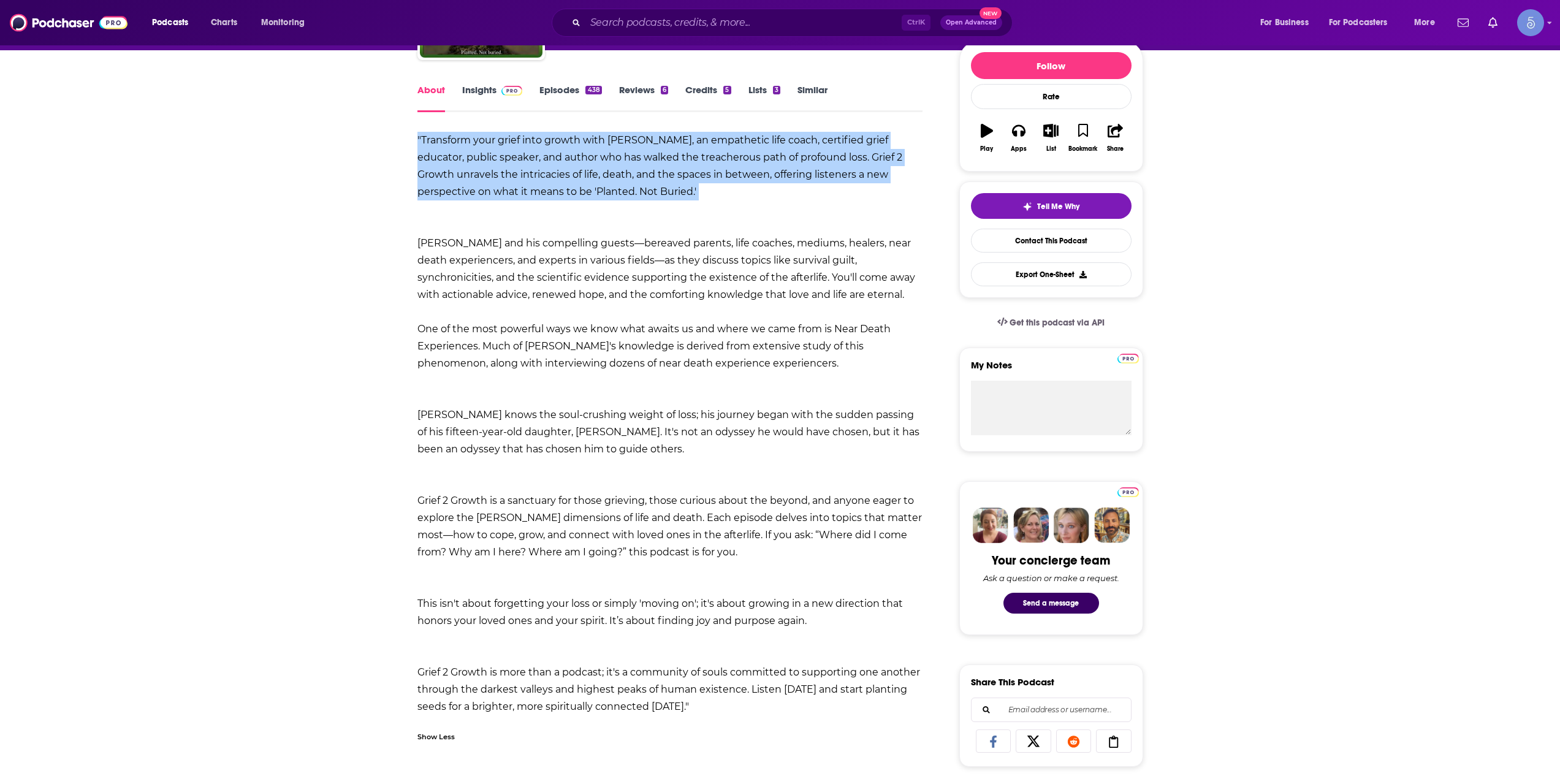
scroll to position [204, 0]
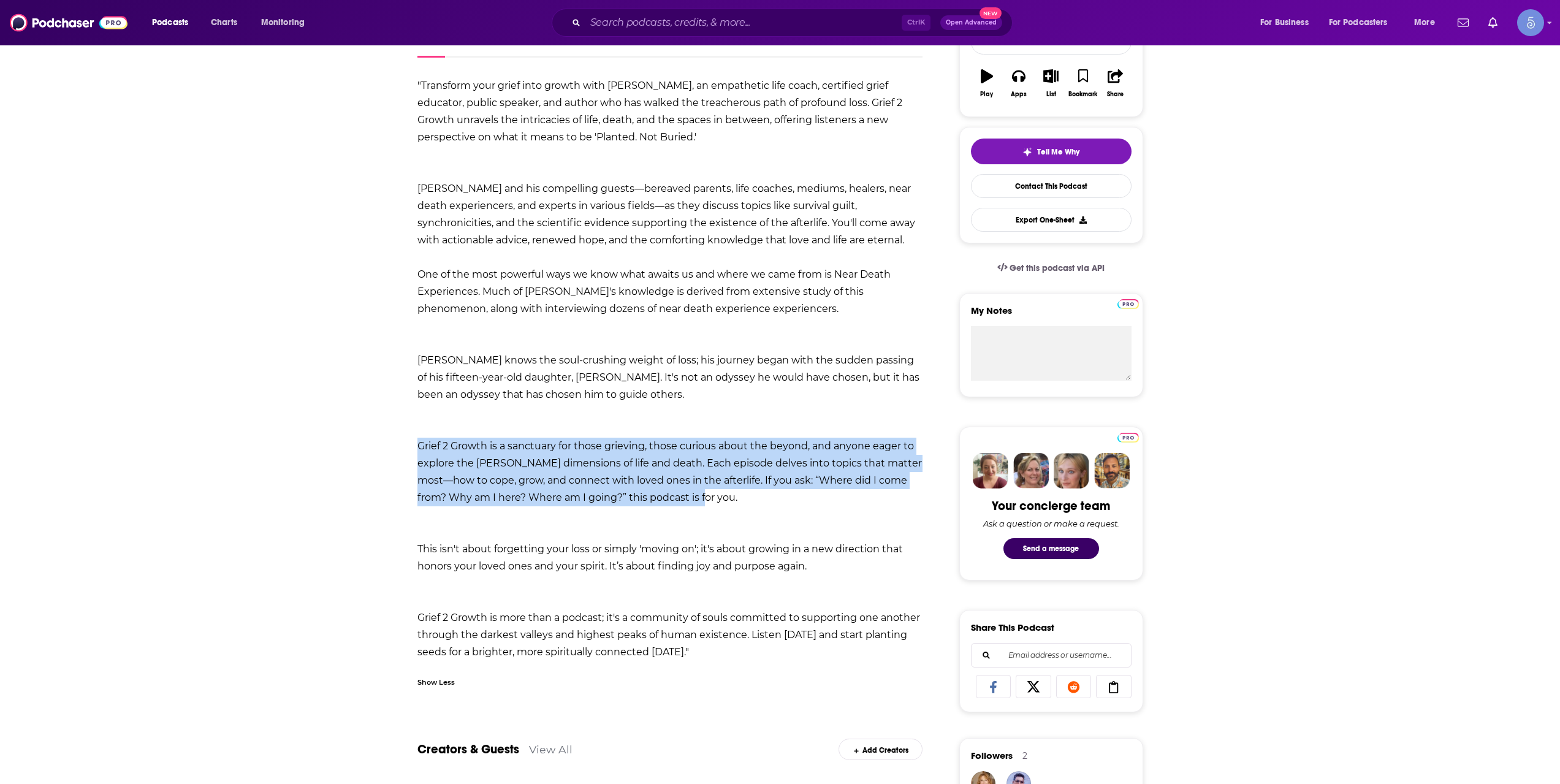
drag, startPoint x: 421, startPoint y: 444, endPoint x: 703, endPoint y: 497, distance: 286.9
click at [703, 497] on div ""Transform your grief into growth with [PERSON_NAME], an empathetic life coach,…" at bounding box center [670, 369] width 506 height 583
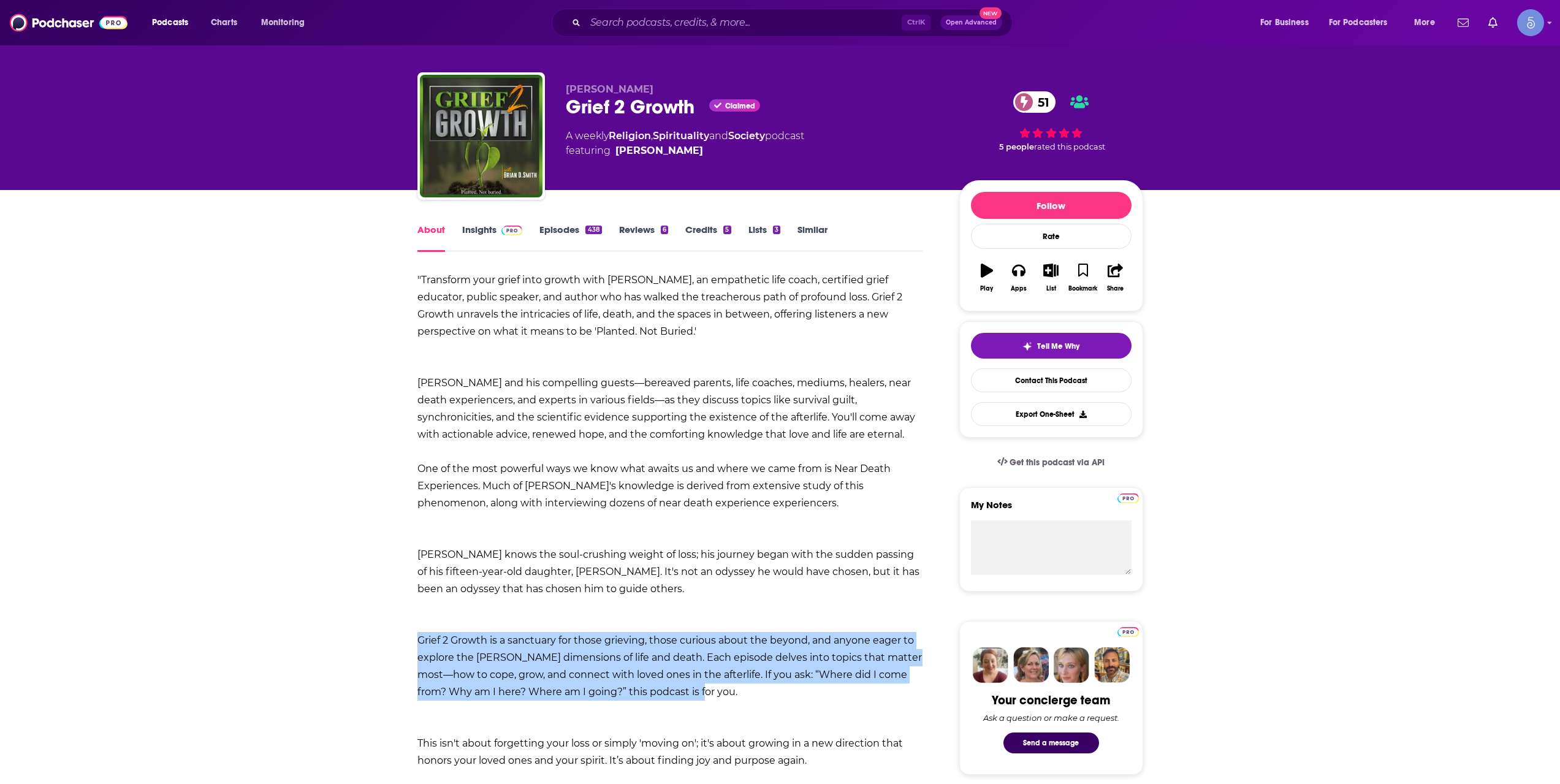
scroll to position [0, 0]
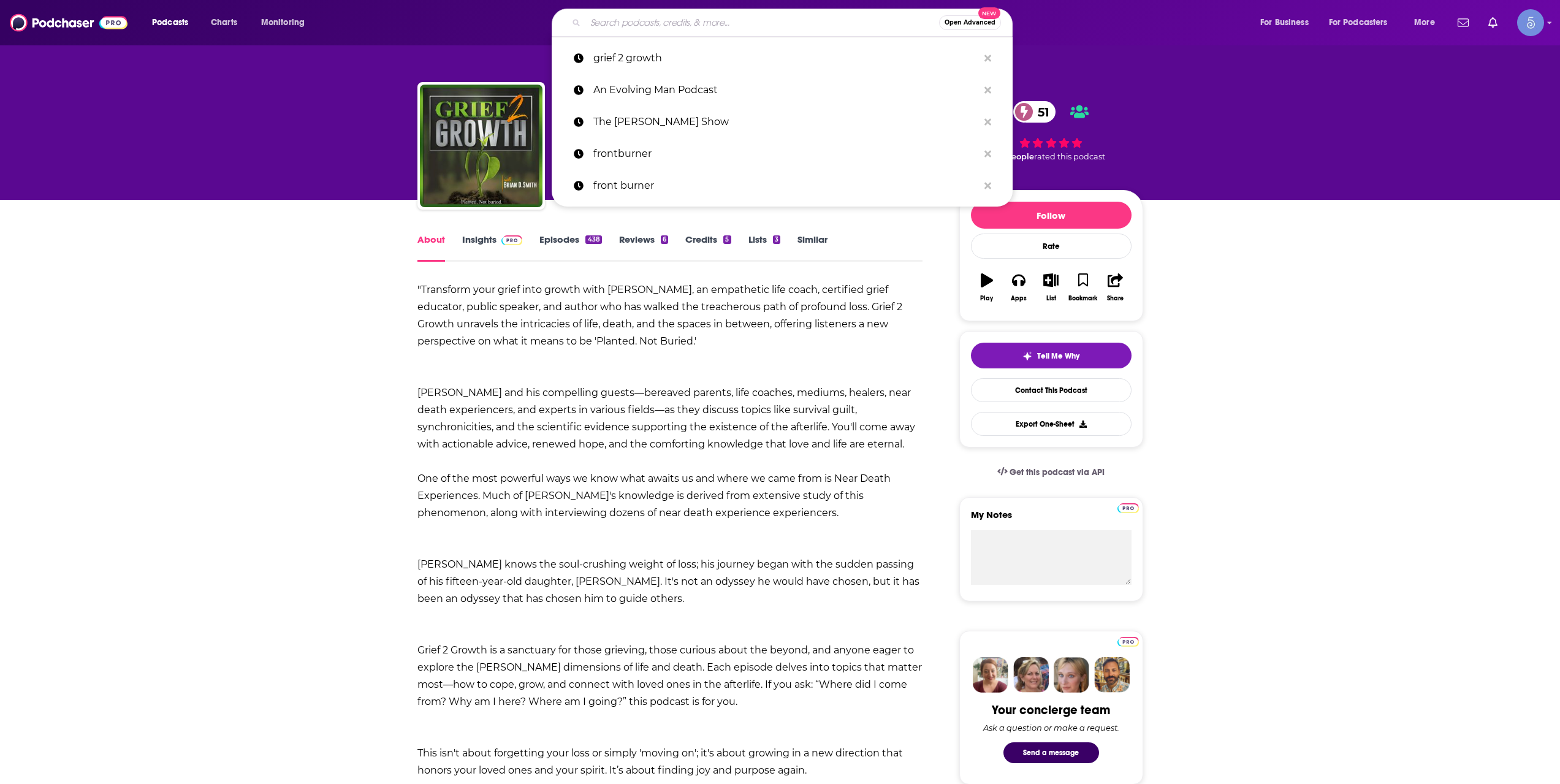
click at [728, 21] on input "Search podcasts, credits, & more..." at bounding box center [762, 23] width 354 height 20
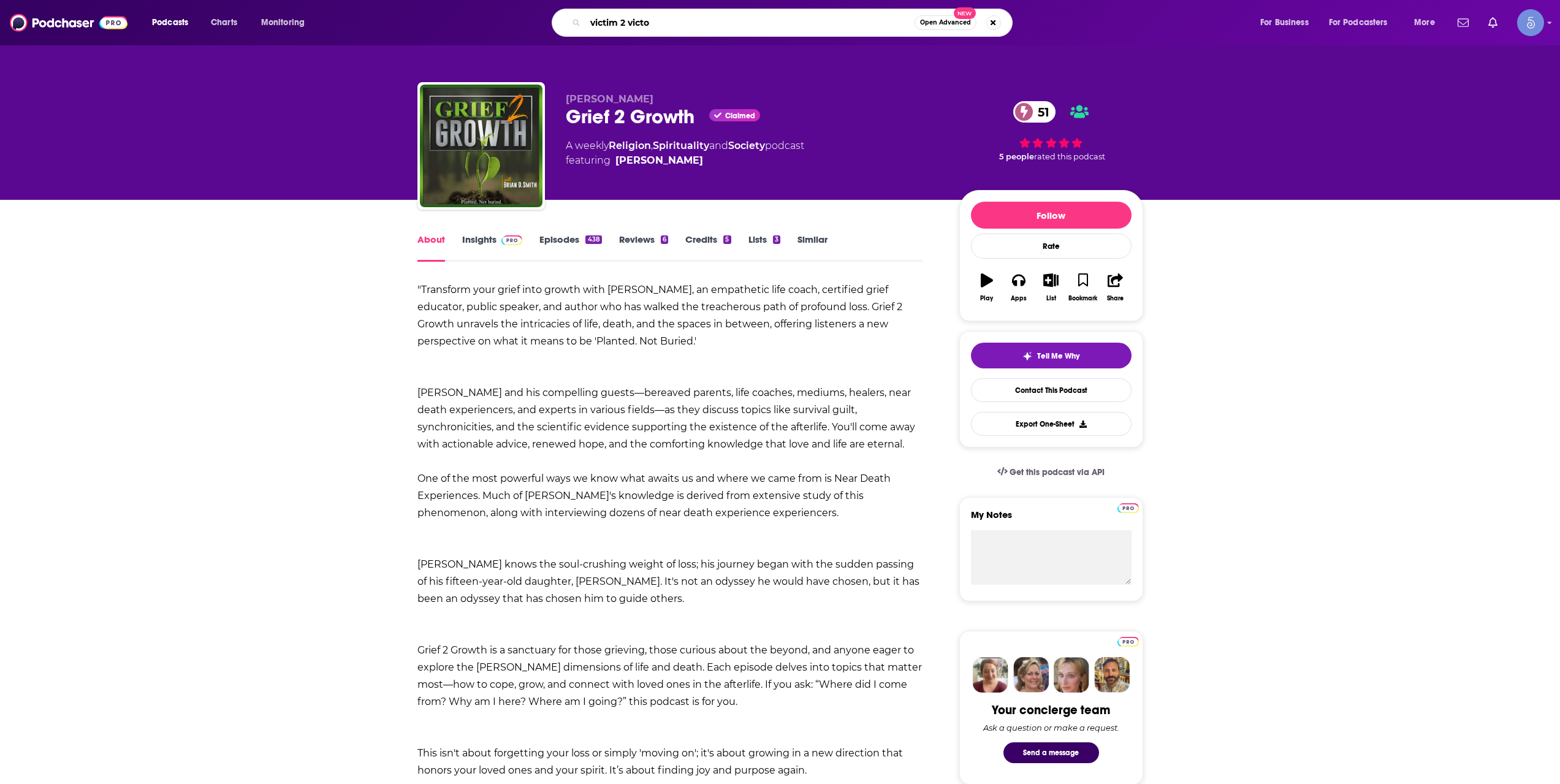
type input "victim 2 [PERSON_NAME]"
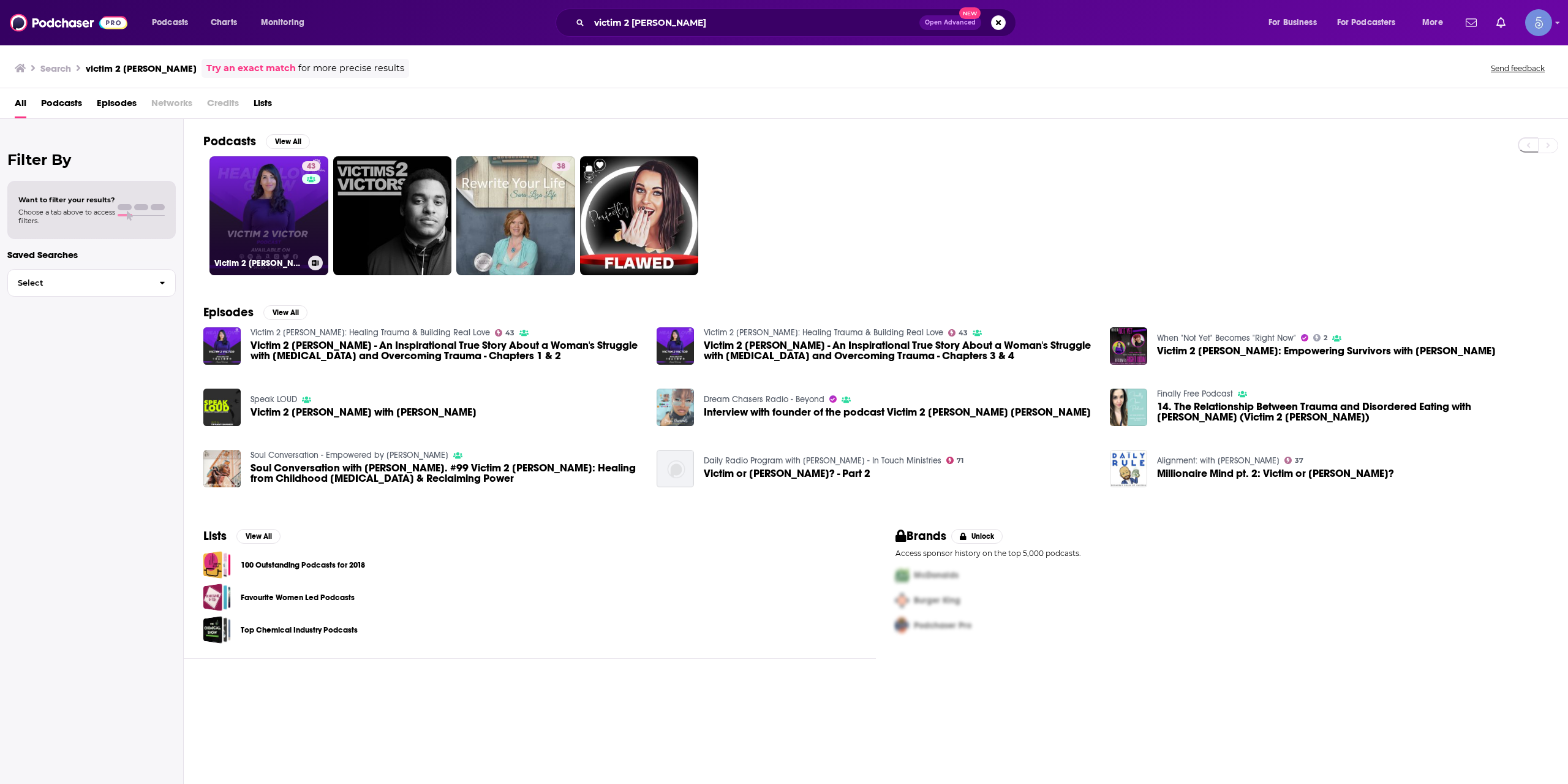
click at [283, 231] on link "43 Victim 2 [PERSON_NAME]: Healing Trauma & Building Real Love" at bounding box center [269, 215] width 119 height 119
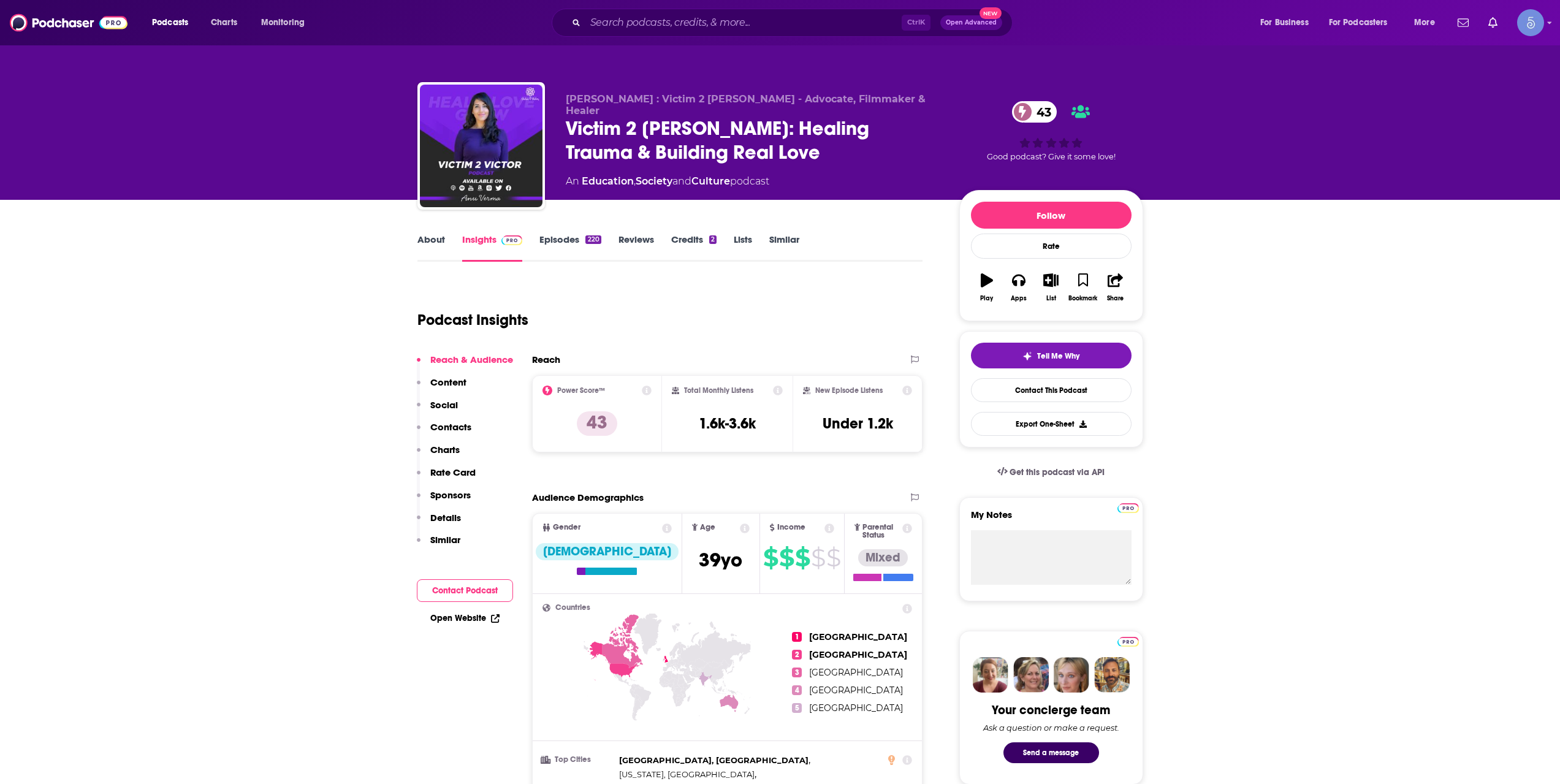
click at [429, 245] on link "About" at bounding box center [432, 248] width 28 height 28
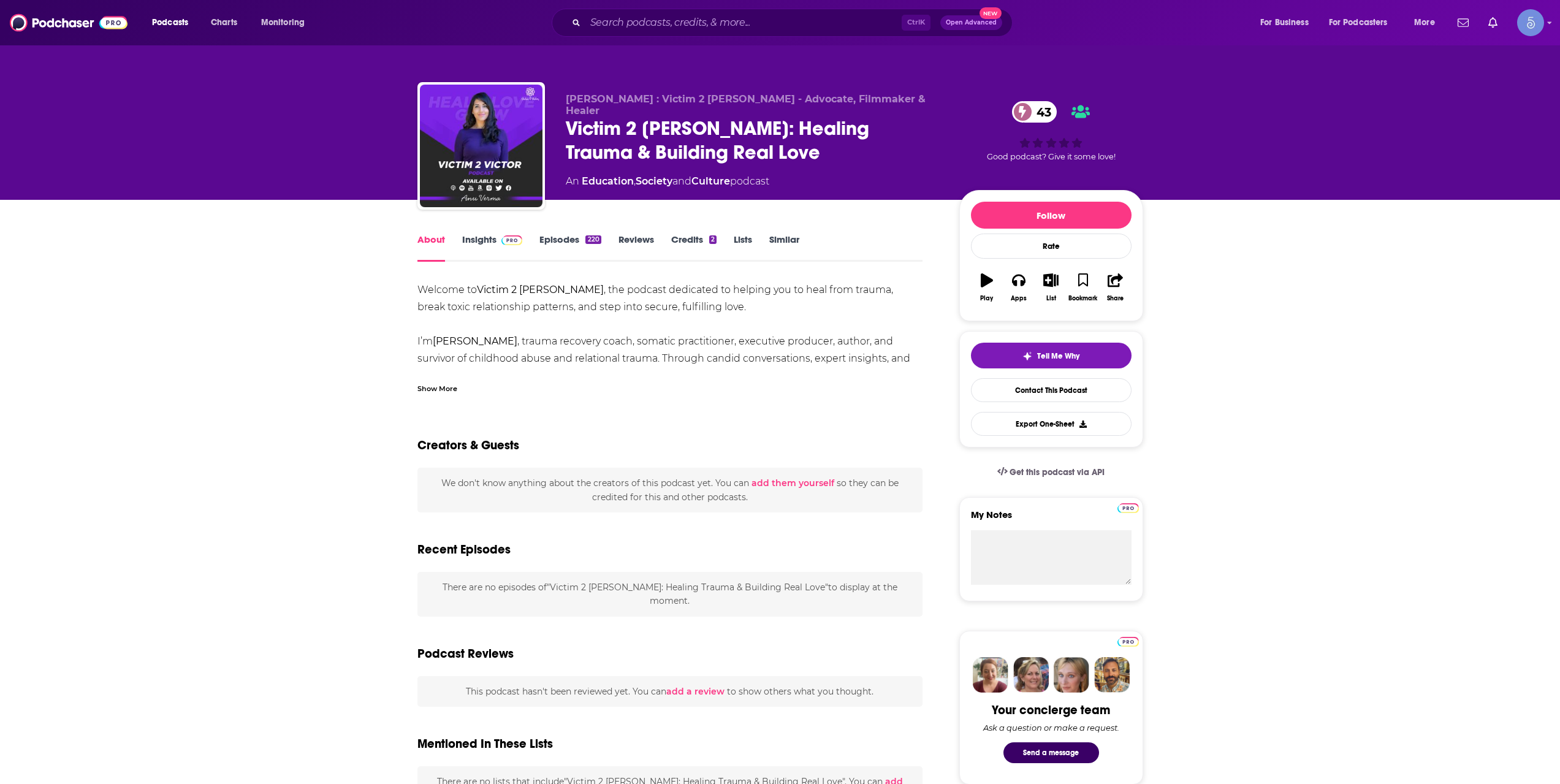
click at [437, 393] on div "Show More" at bounding box center [437, 388] width 40 height 12
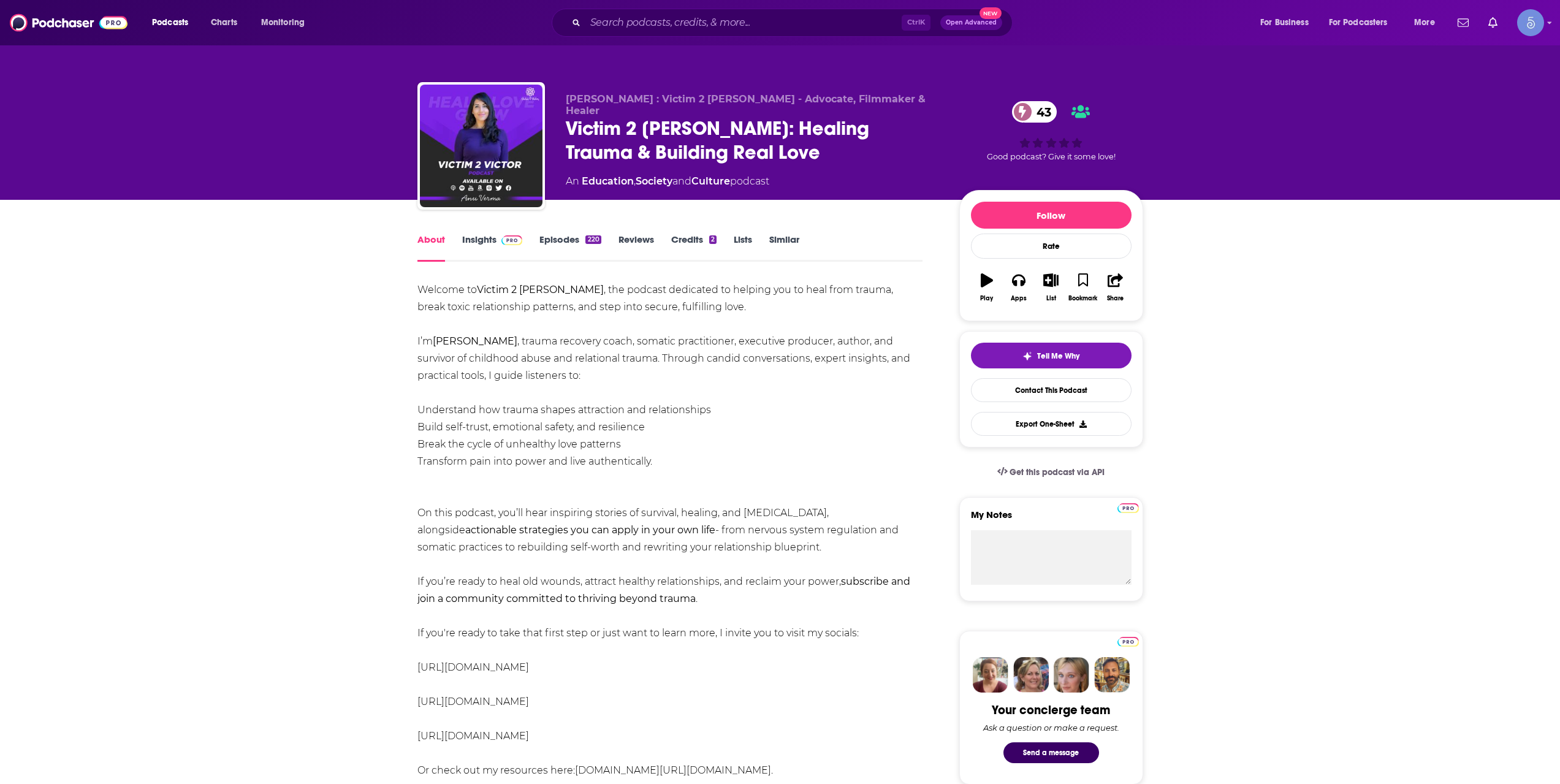
drag, startPoint x: 785, startPoint y: 547, endPoint x: 416, endPoint y: 336, distance: 425.1
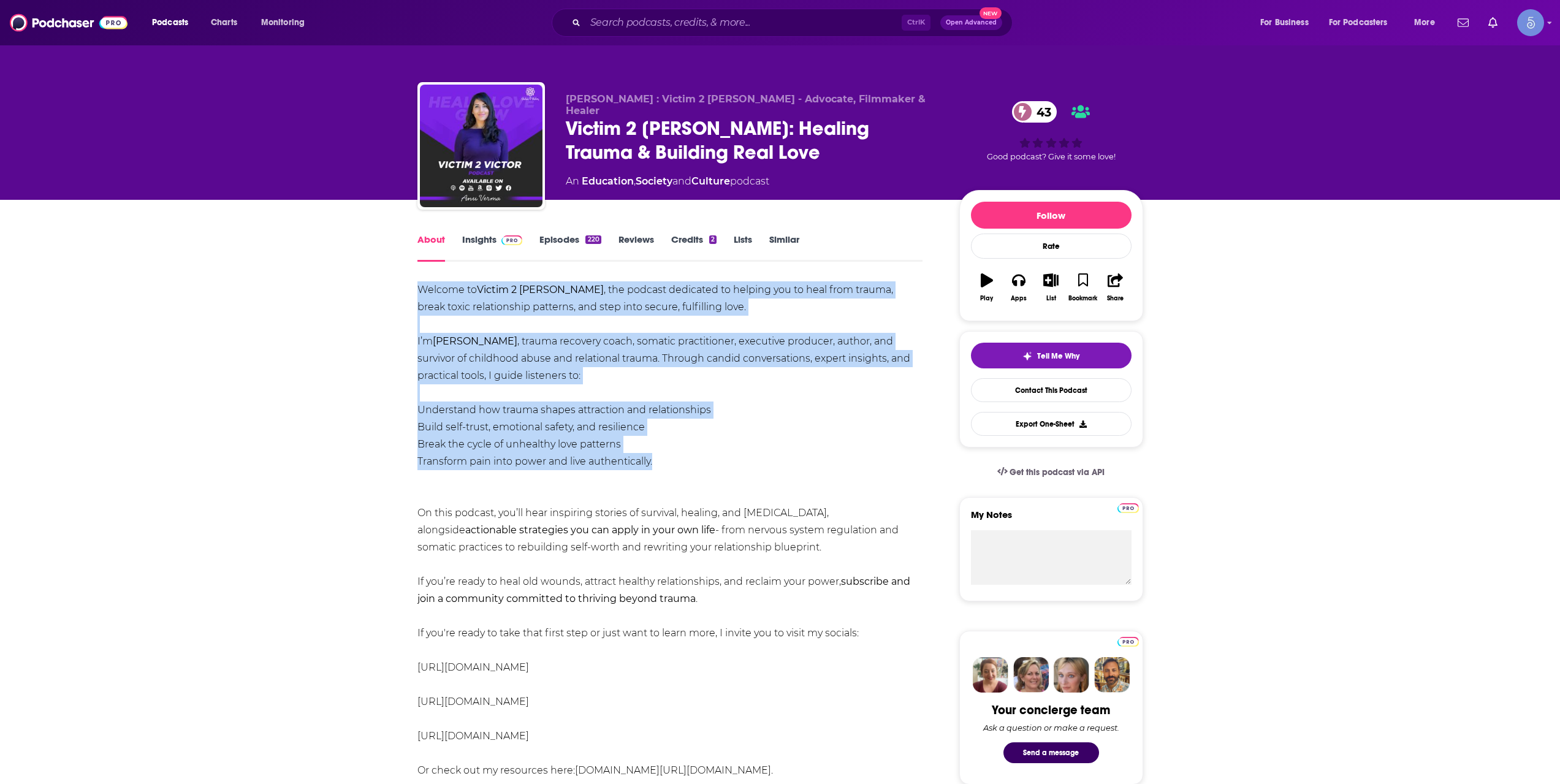
drag, startPoint x: 420, startPoint y: 288, endPoint x: 681, endPoint y: 457, distance: 310.9
click at [681, 457] on div "Welcome to Victim 2 [PERSON_NAME] , the podcast dedicated to helping you to hea…" at bounding box center [670, 547] width 506 height 532
copy div "Welcome to Victim 2 [PERSON_NAME] , the podcast dedicated to helping you to hea…"
drag, startPoint x: 752, startPoint y: 544, endPoint x: 402, endPoint y: 294, distance: 430.1
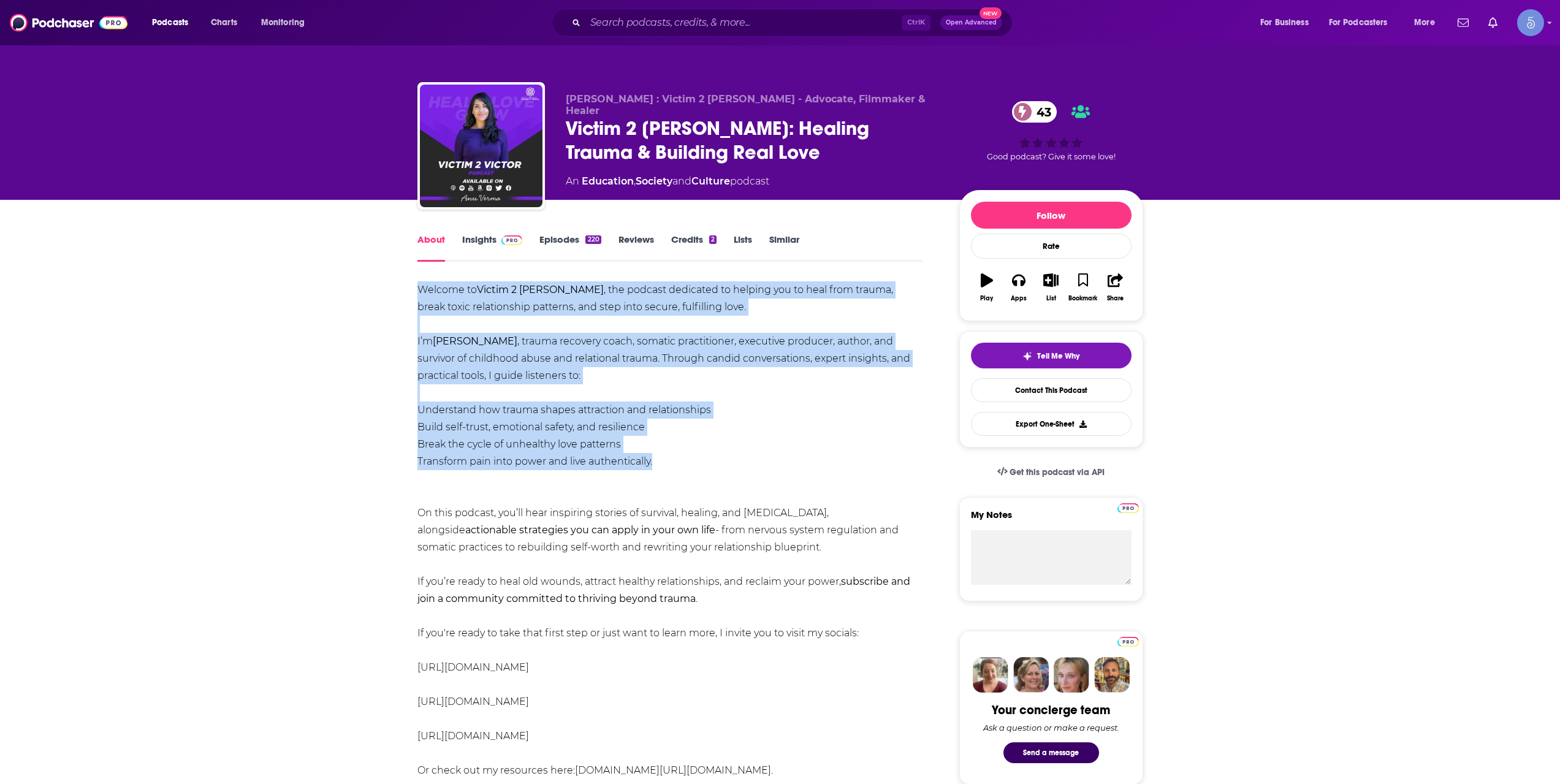
copy div "Welcome to Victim 2 [PERSON_NAME] , the podcast dedicated to helping you to hea…"
